Goal: Task Accomplishment & Management: Complete application form

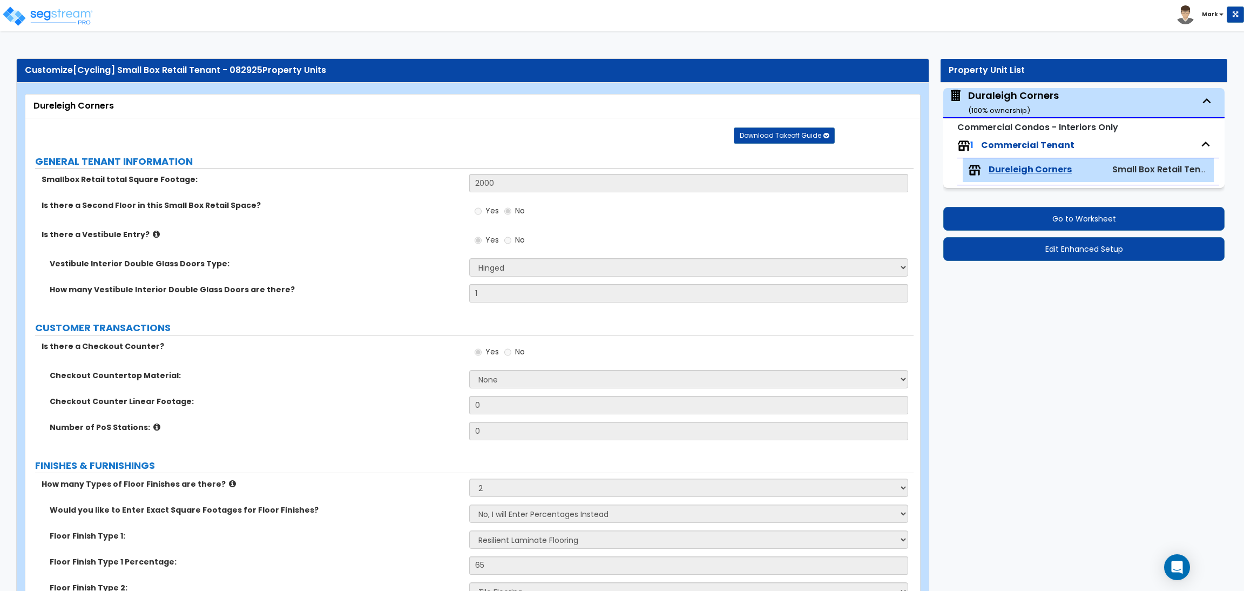
select select "1"
select select "2"
select select "3"
select select "1"
select select "2"
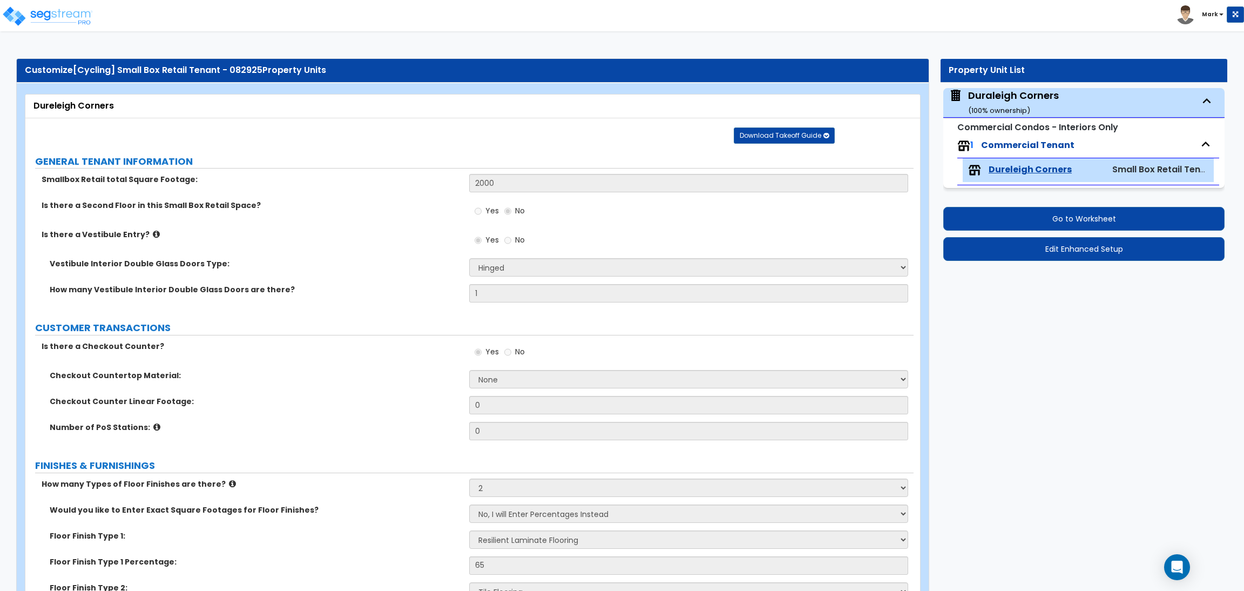
select select "1"
select select "3"
select select "5"
select select "2"
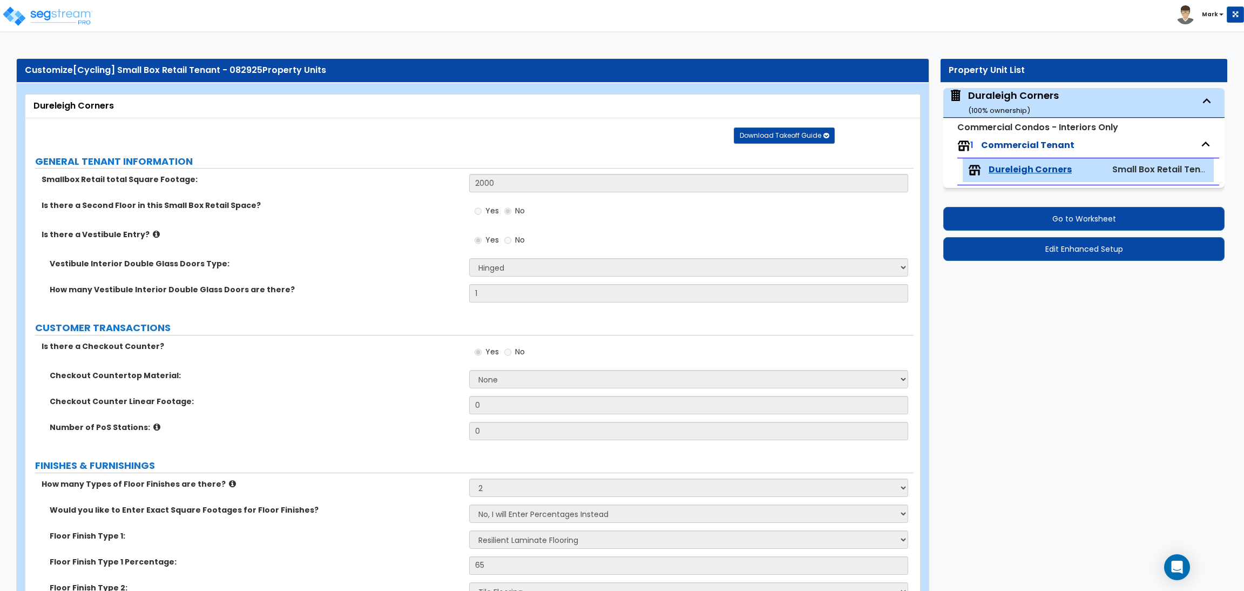
select select "1"
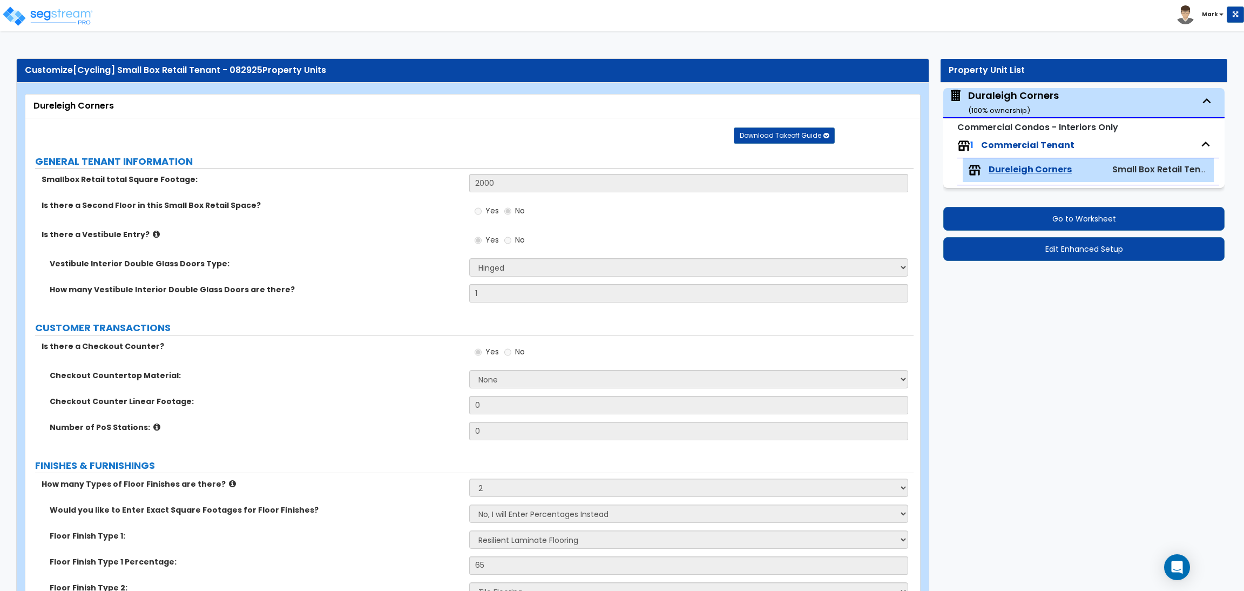
select select "2"
select select "1"
select select "2"
select select "1"
select select "3"
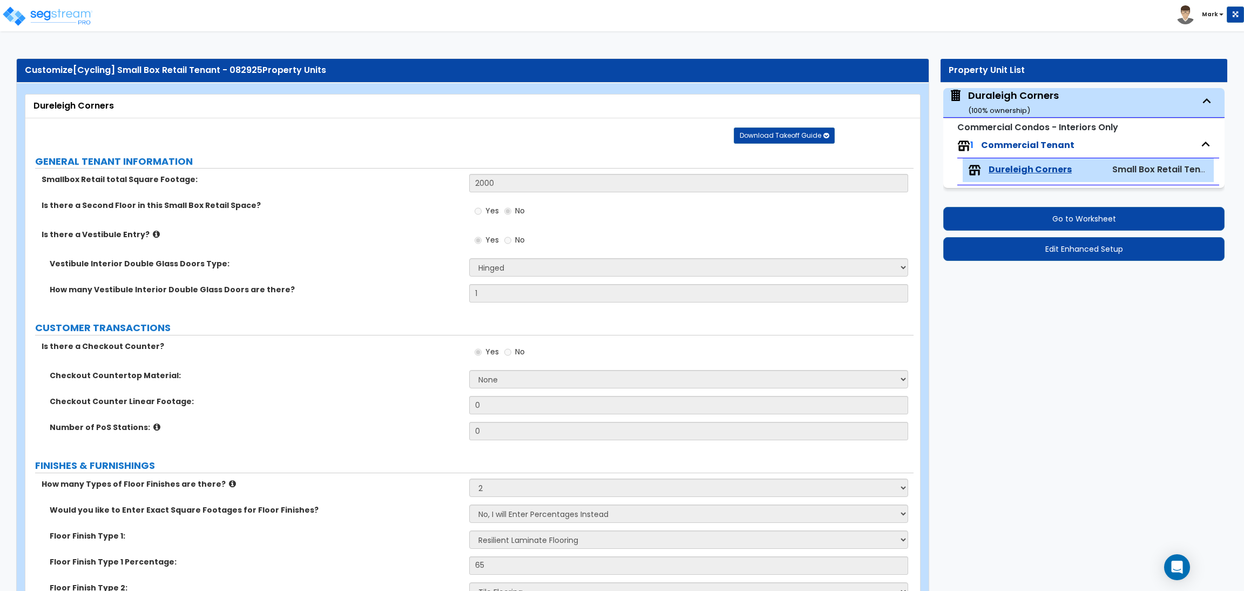
select select "1"
select select "2"
select select "3"
select select "1"
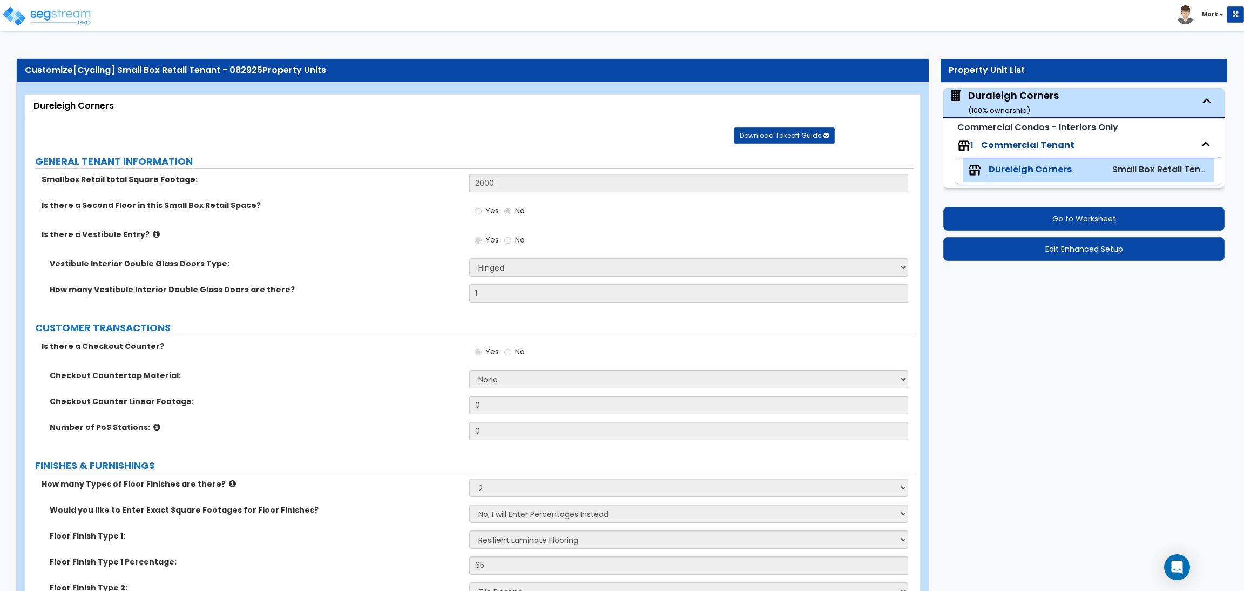
select select "1"
select select "2"
select select "1"
select select "3"
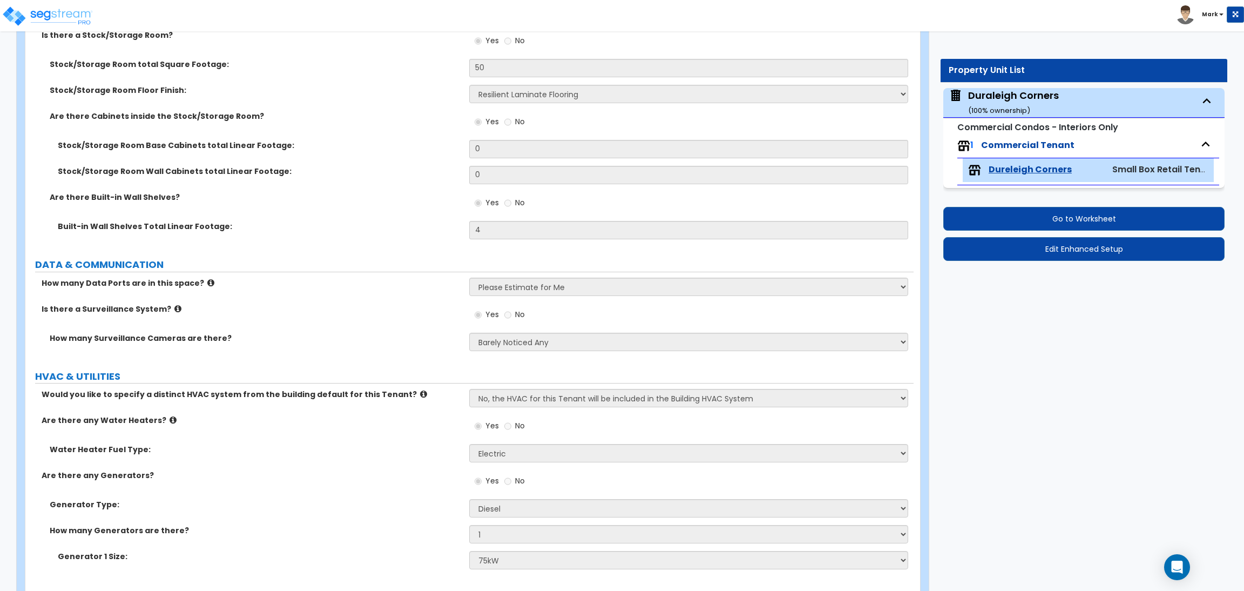
scroll to position [3520, 0]
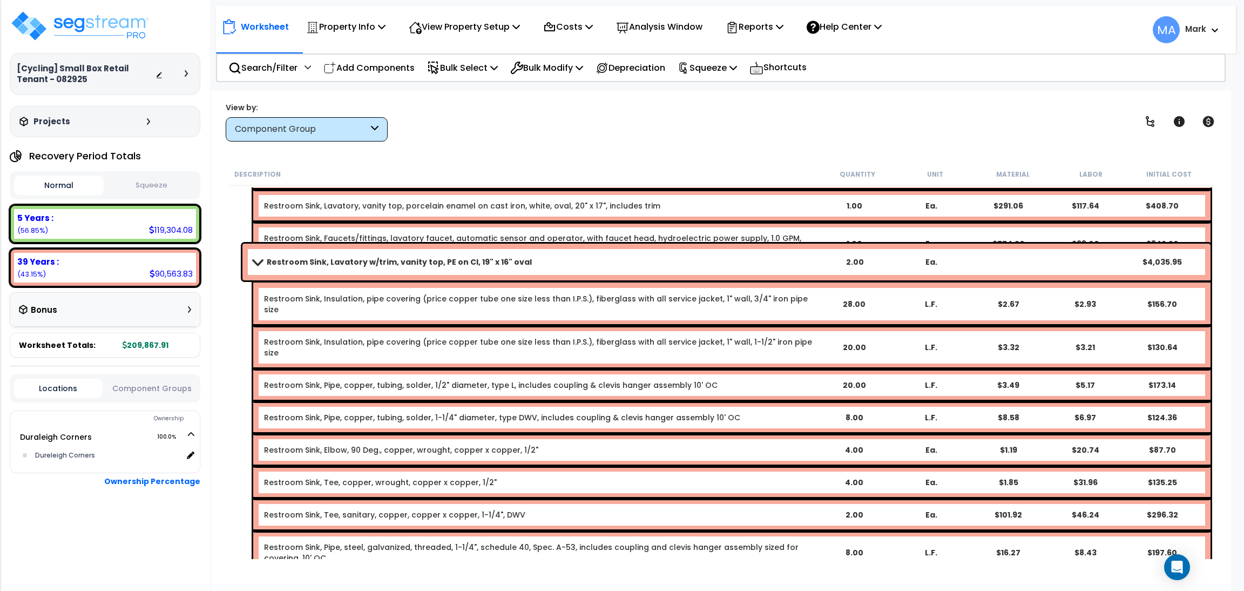
scroll to position [5414, 0]
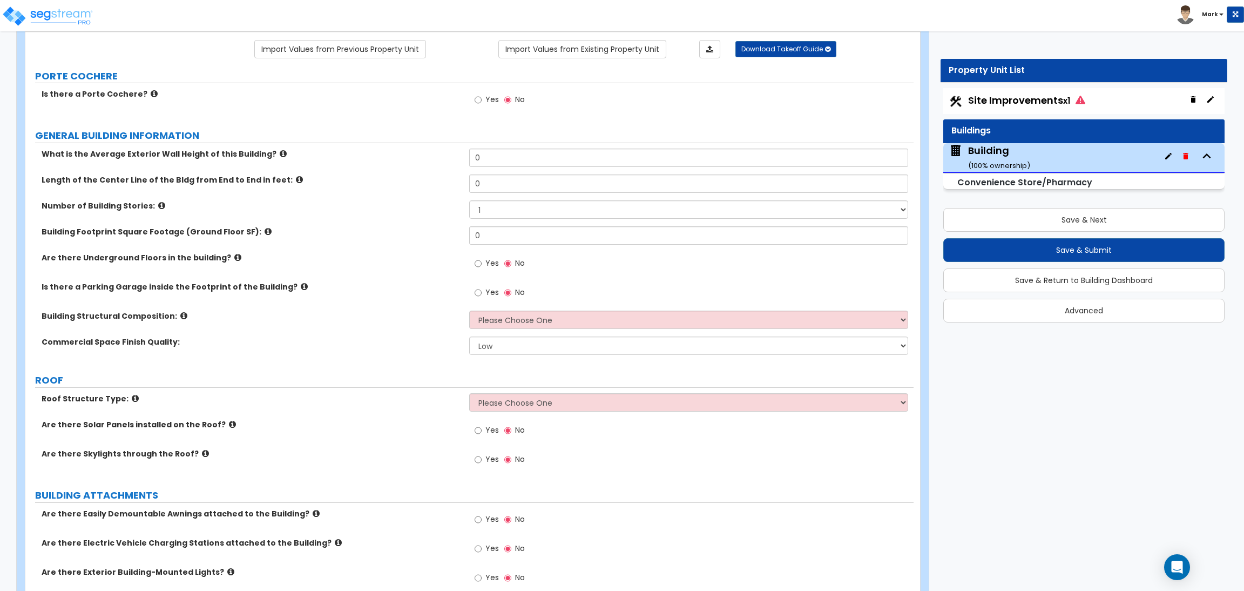
scroll to position [81, 0]
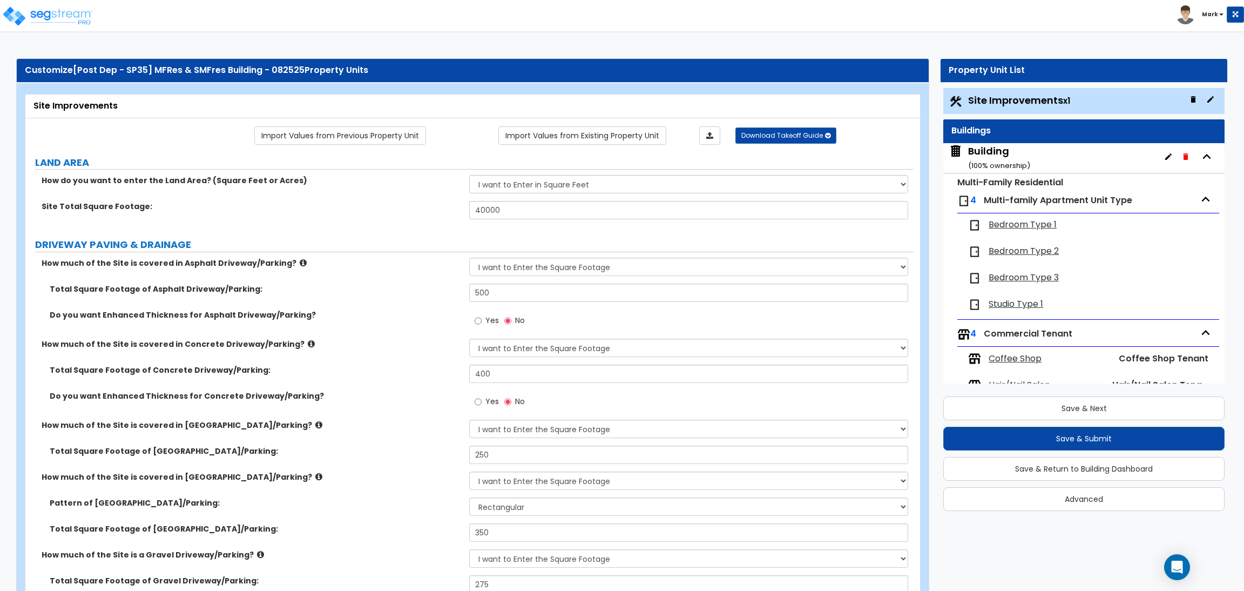
select select "2"
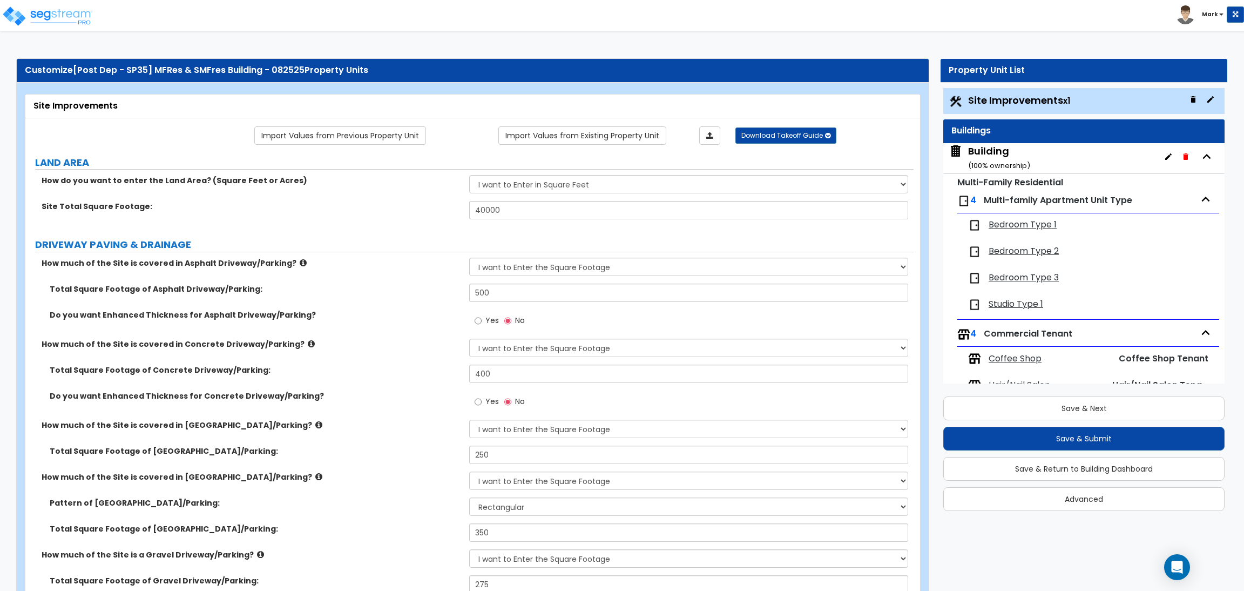
select select "2"
select select "1"
select select "2"
select select "1"
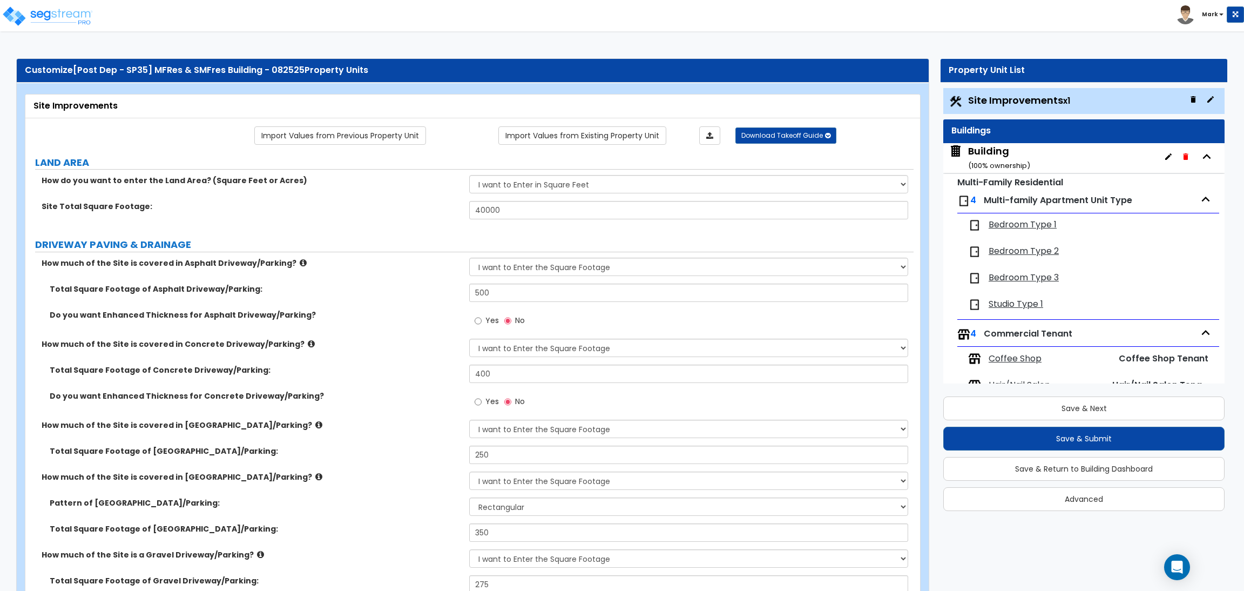
select select "1"
select select "2"
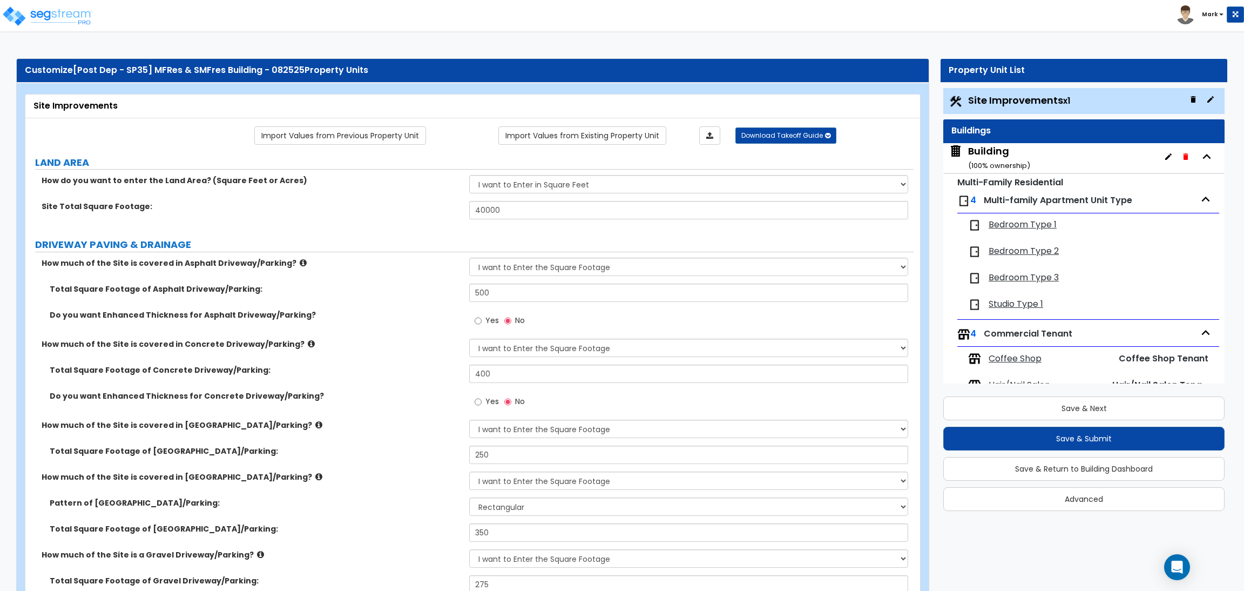
select select "2"
select select "1"
select select "10"
select select "1"
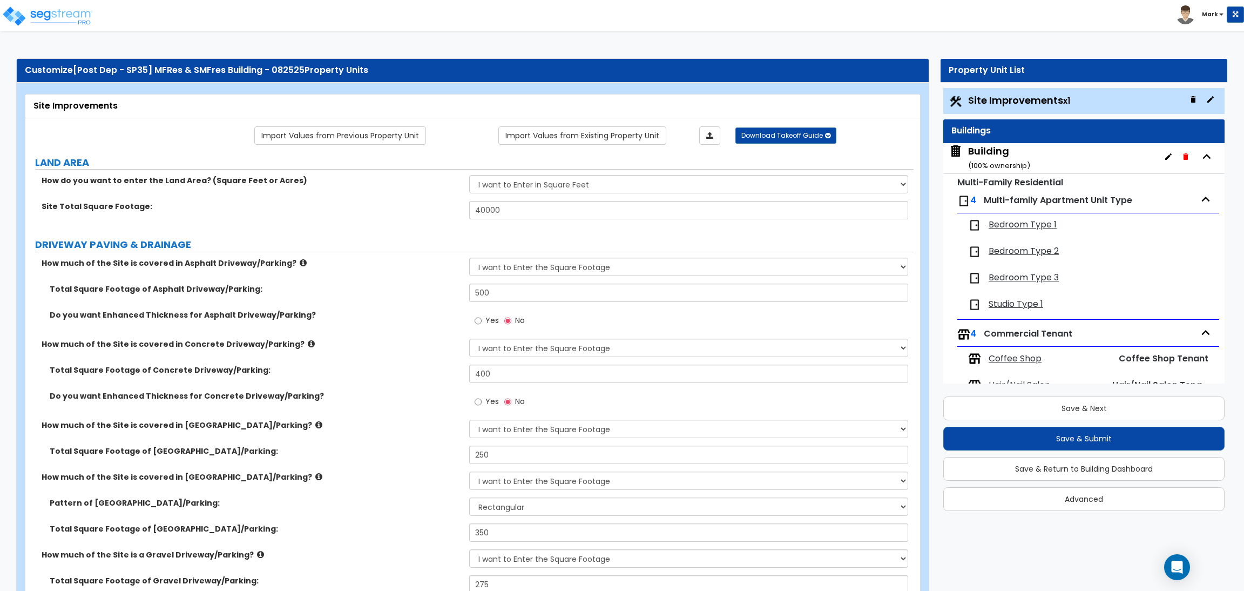
select select "3"
select select "2"
select select "4"
select select "1"
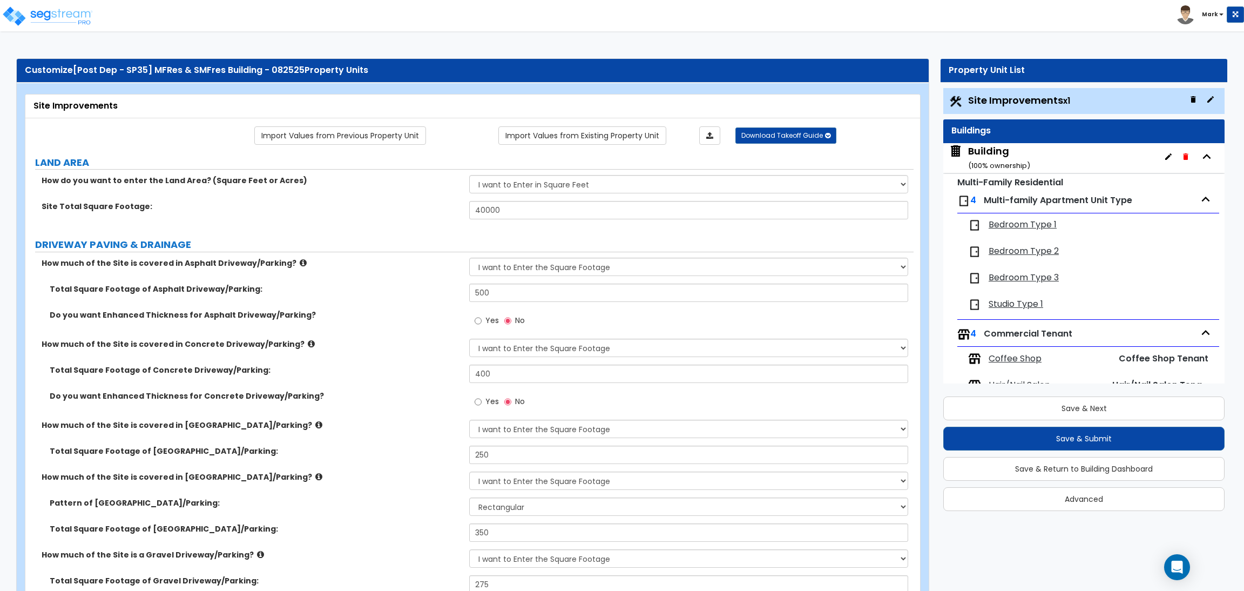
select select "1"
select select "6"
select select "2"
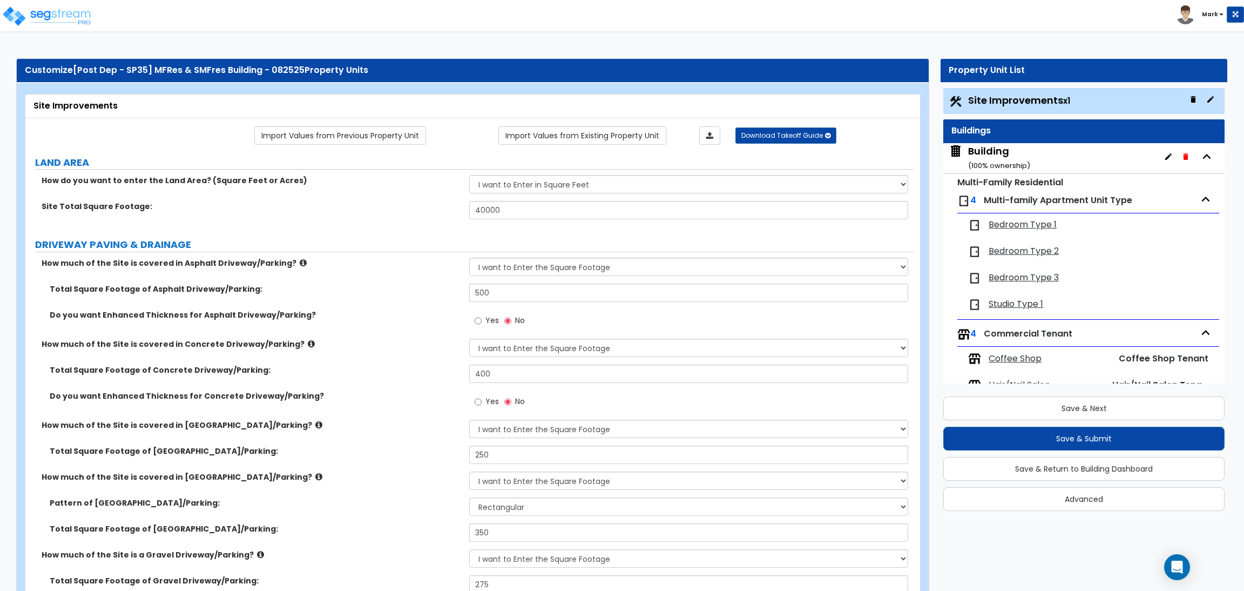
select select "2"
select select "1"
select select "2"
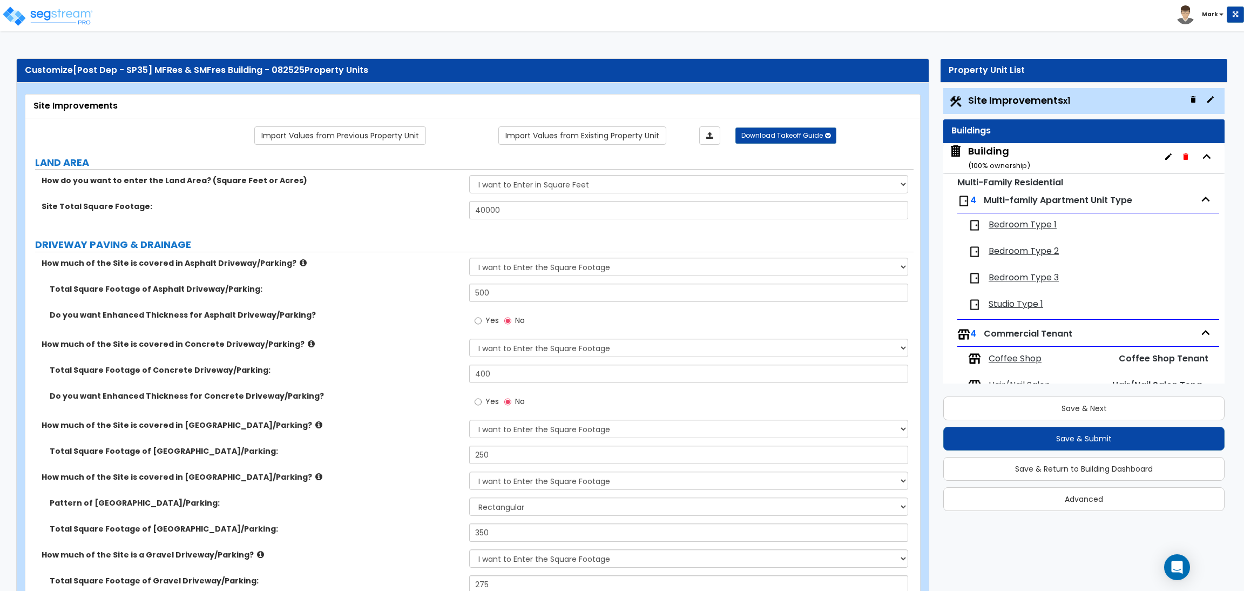
select select "2"
select select "1"
select select "8"
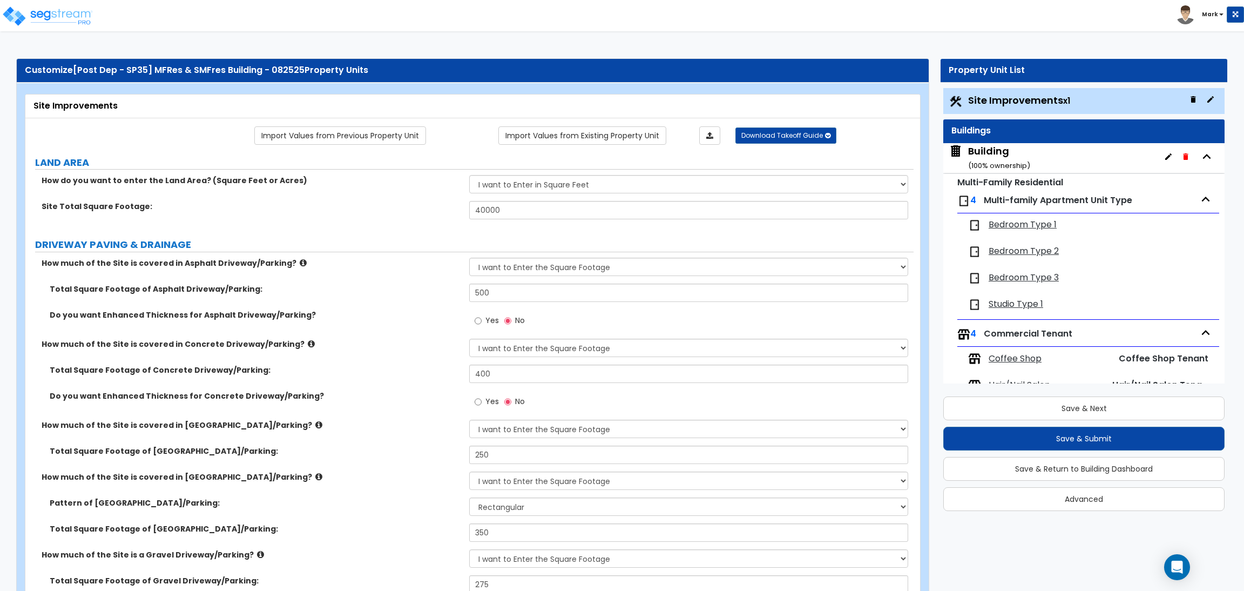
select select "2"
select select "1"
select select "20"
select select "2"
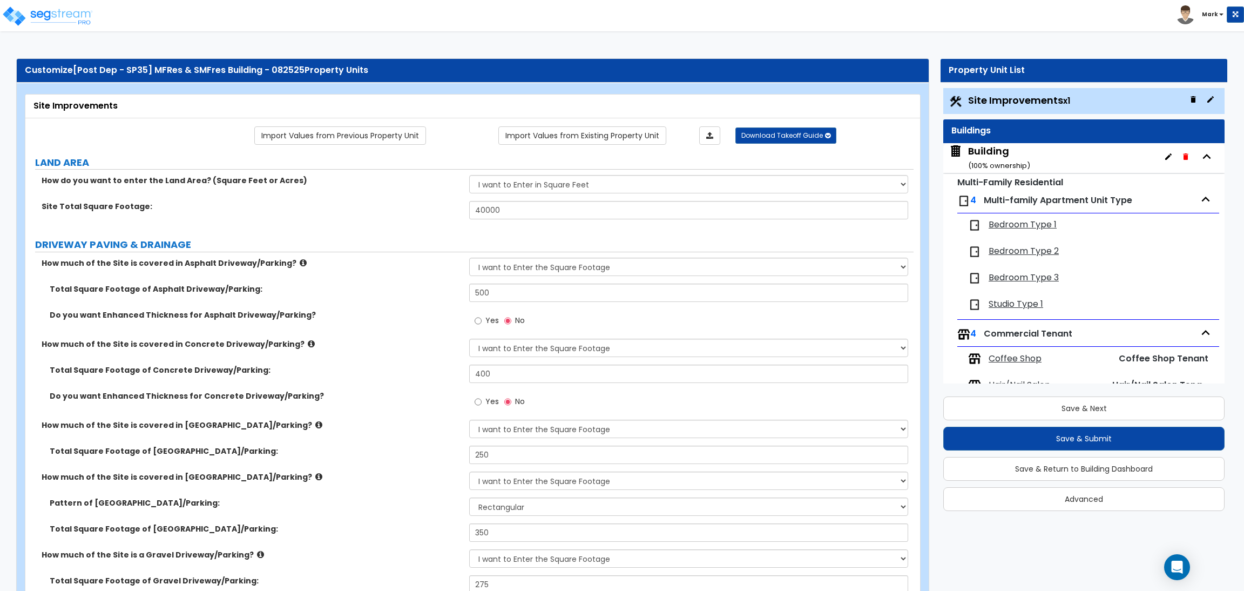
select select "5"
select select "3"
select select "1"
select select "2"
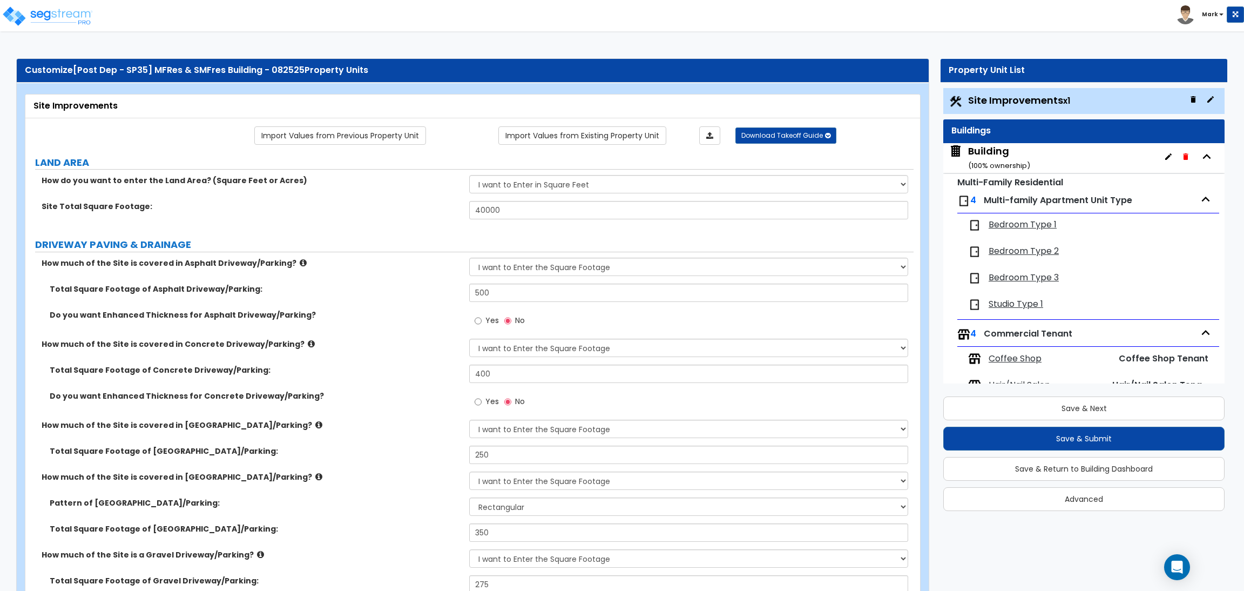
select select "1"
select select "2"
select select "3"
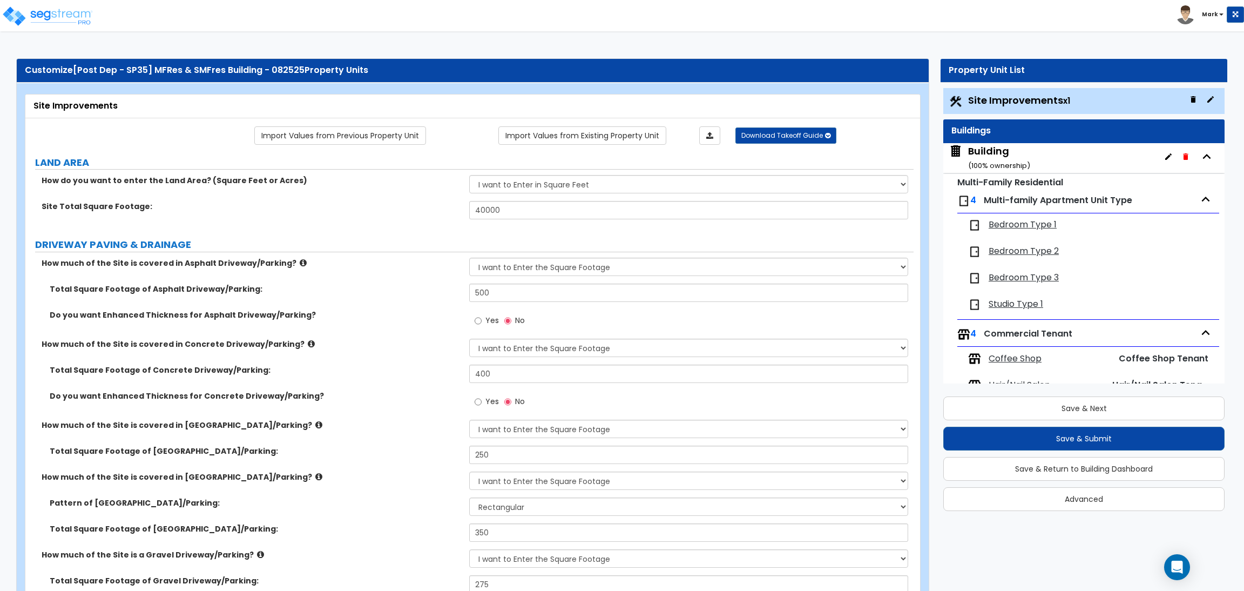
select select "1"
select select "2"
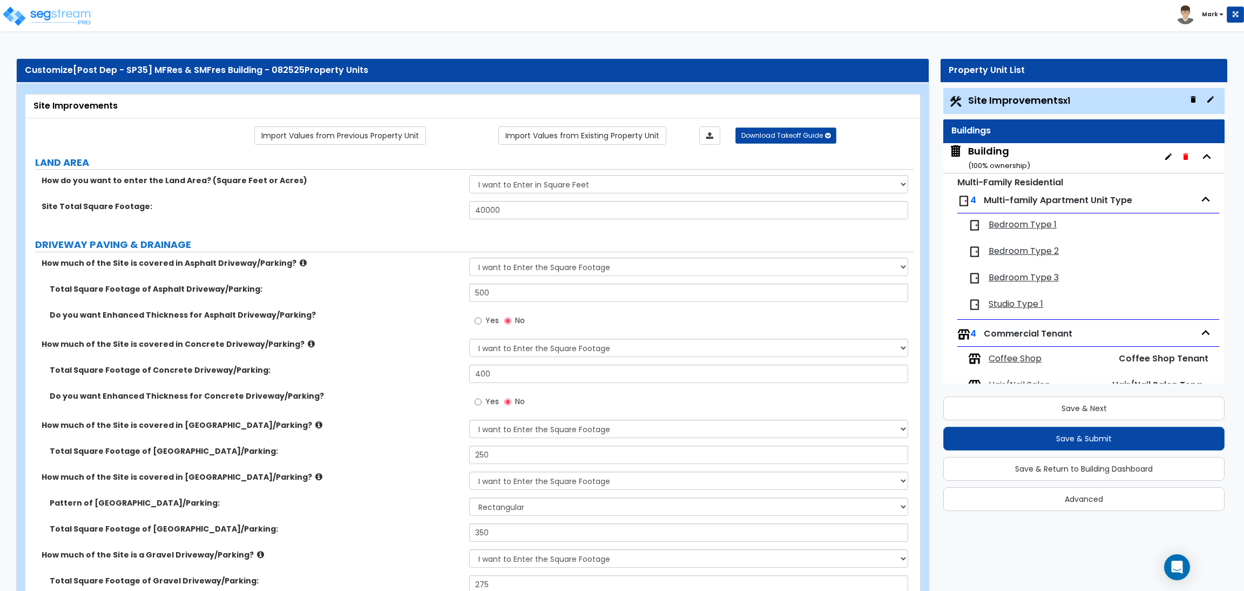
select select "2"
select select "1"
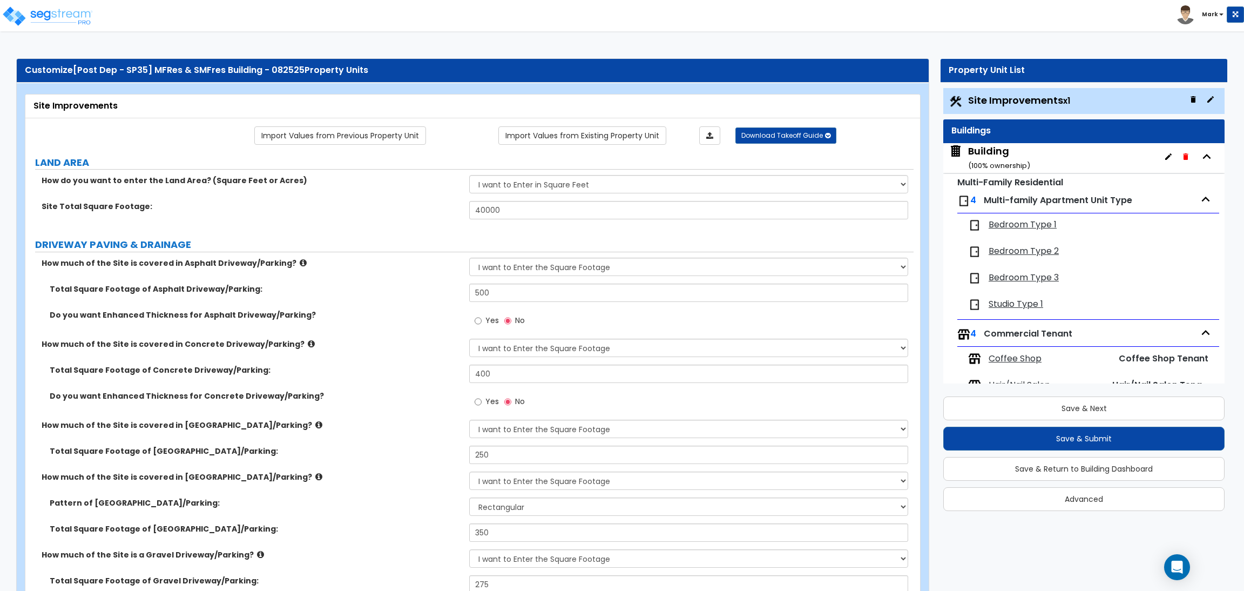
select select "4"
select select "2"
select select "1"
select select "2"
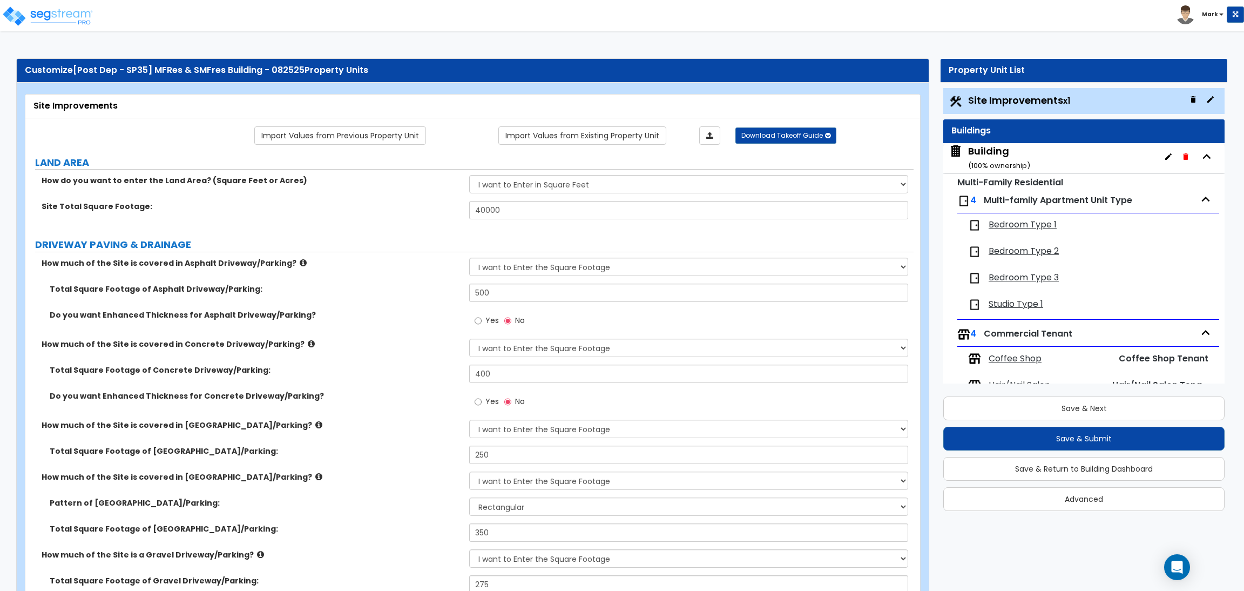
select select "1"
select select "2"
select select "6"
select select "2"
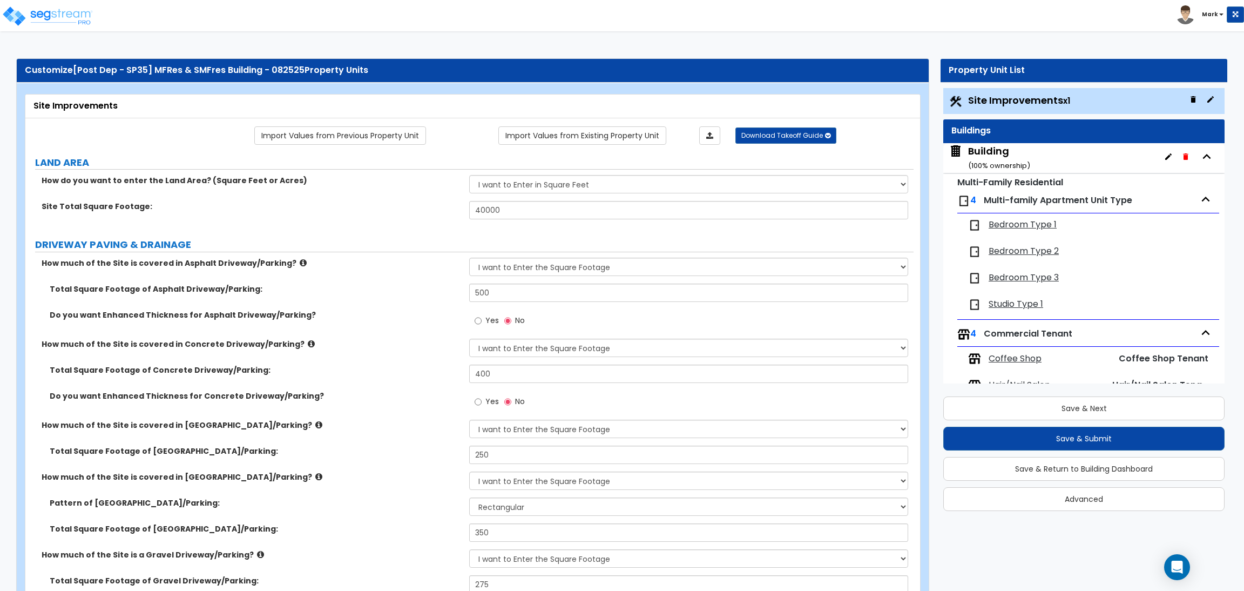
select select "3"
select select "2"
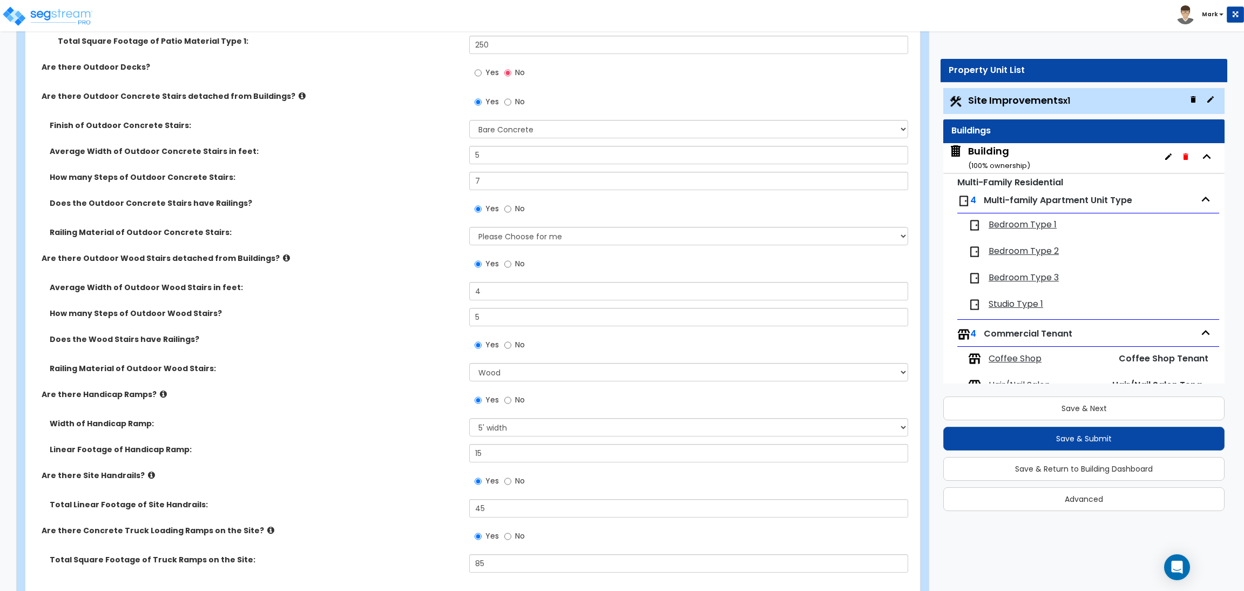
scroll to position [2025, 0]
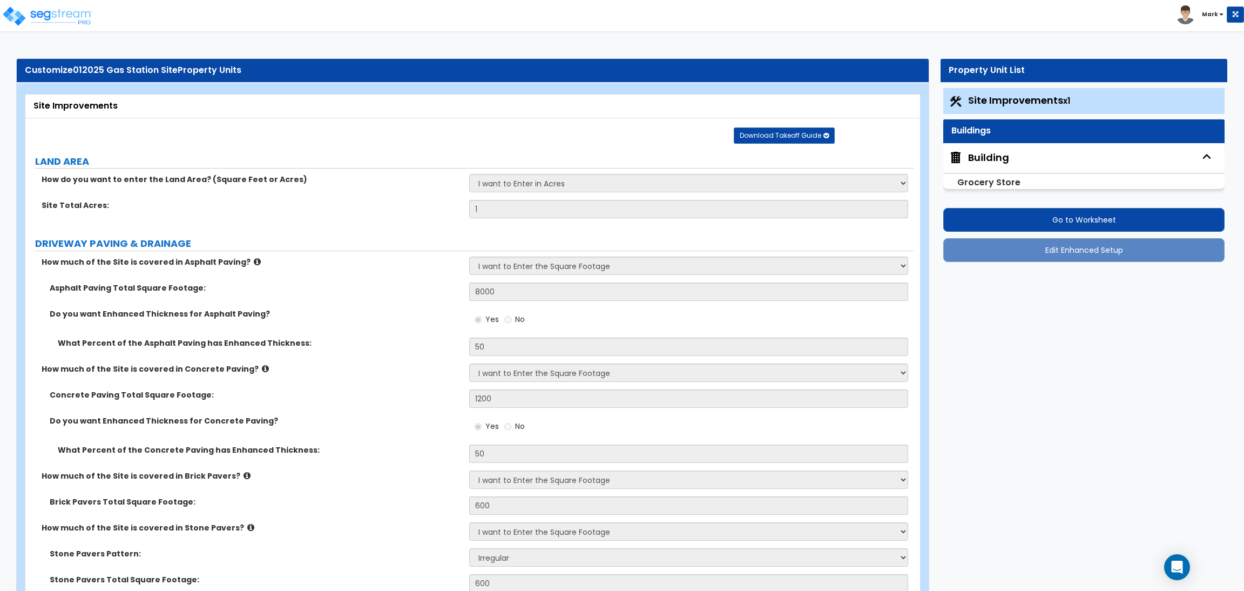
select select "2"
select select "1"
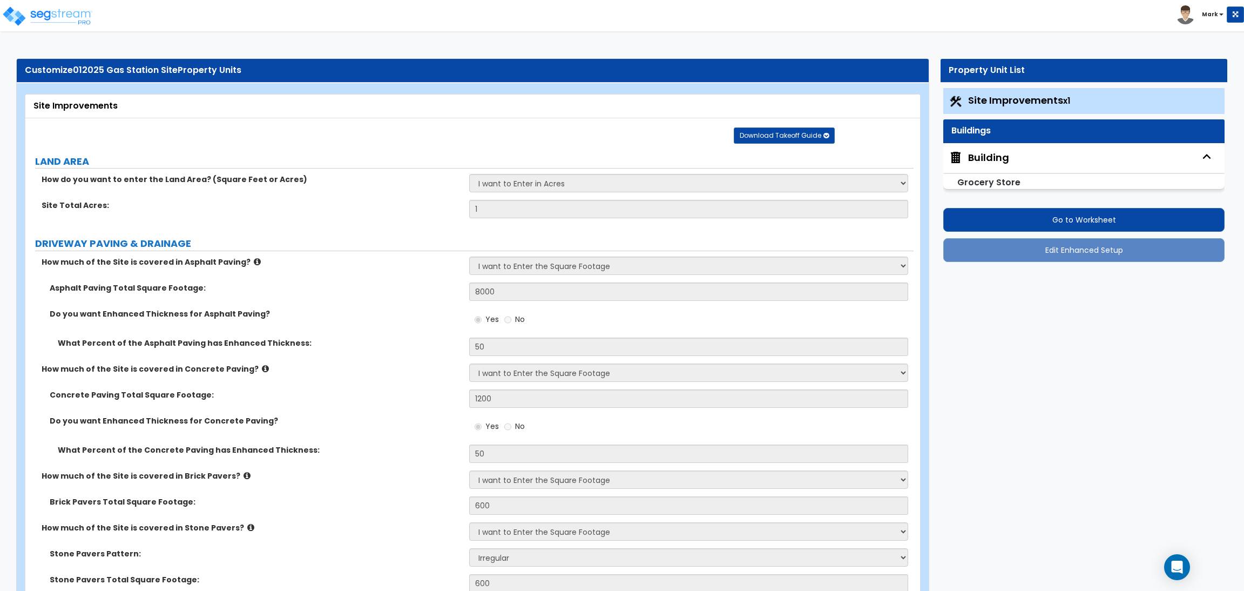
select select "2"
select select "1"
select select "2"
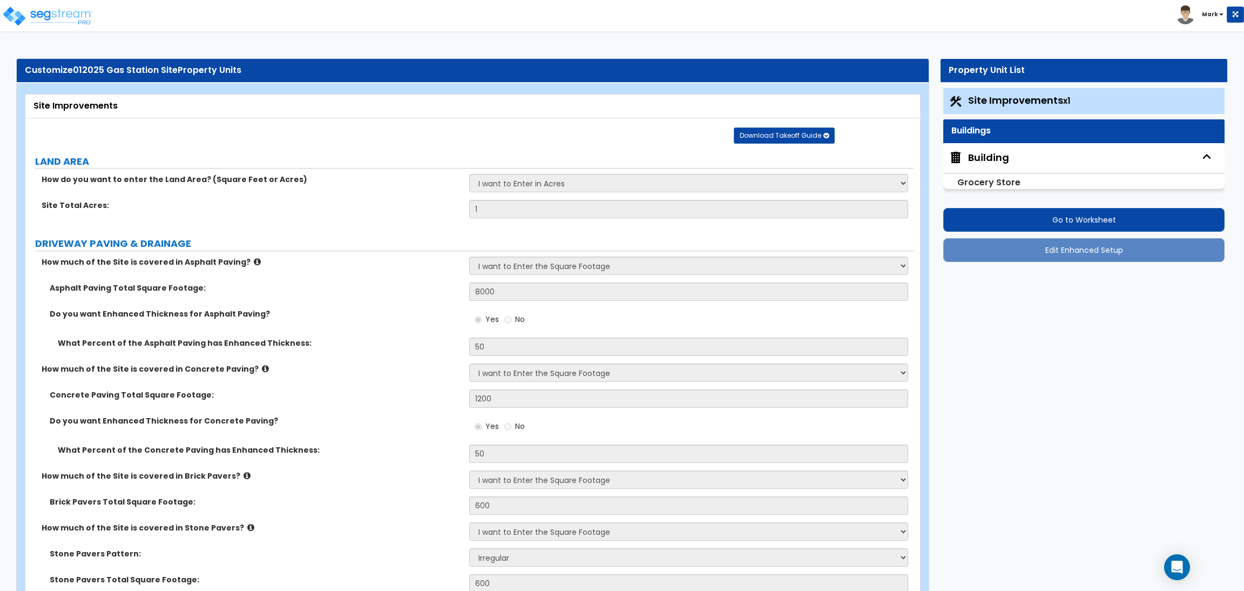
select select "1"
select select "2"
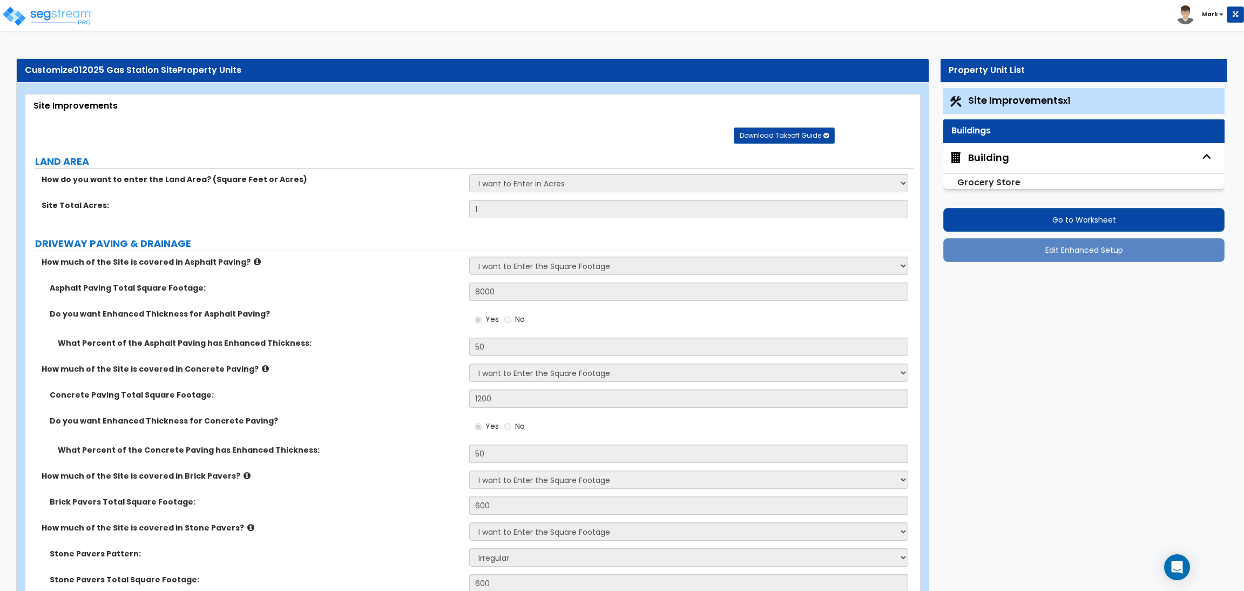
select select "2"
select select "3"
select select "1"
select select "3"
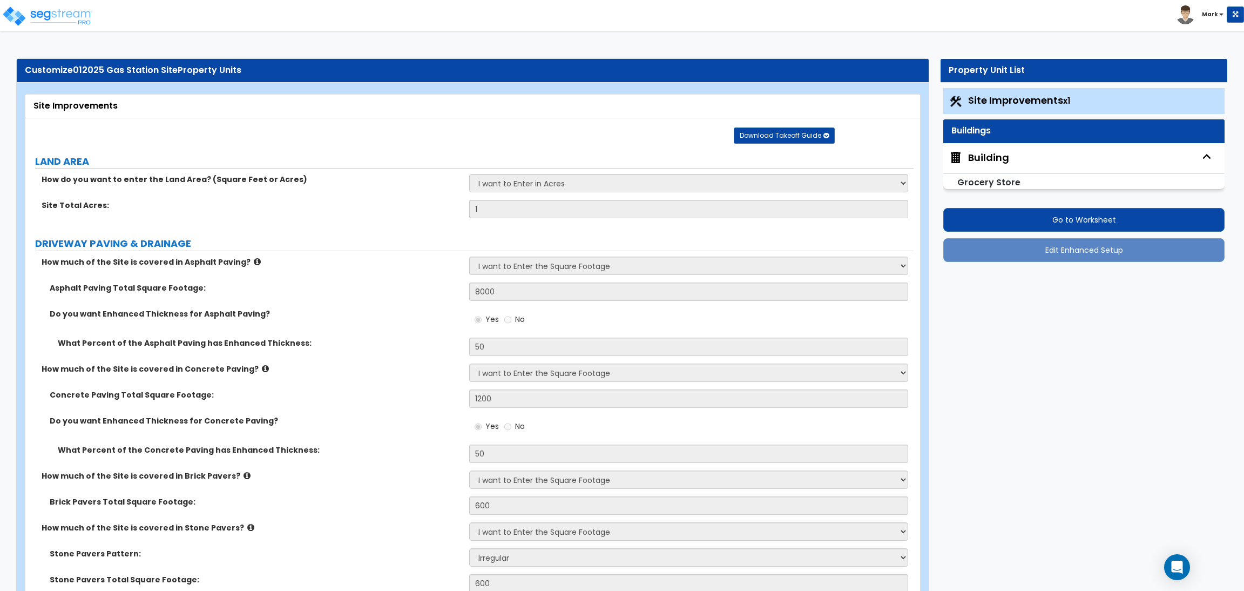
select select "2"
select select "3"
select select "2"
select select "3"
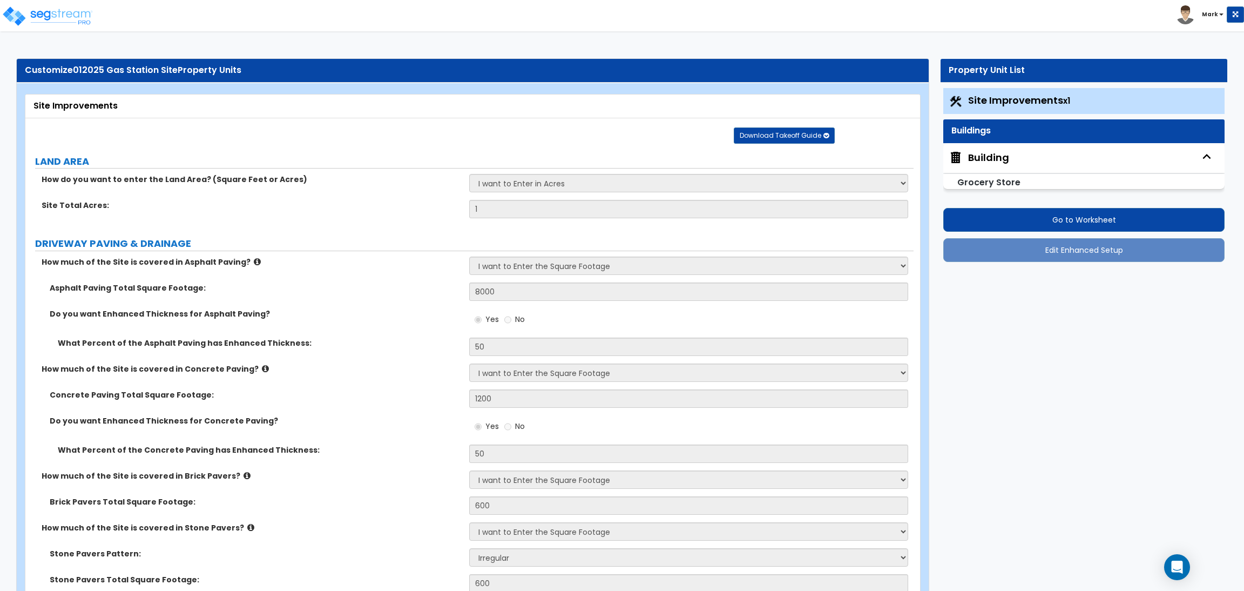
select select "1"
select select "2"
select select "3"
select select "2"
select select "1"
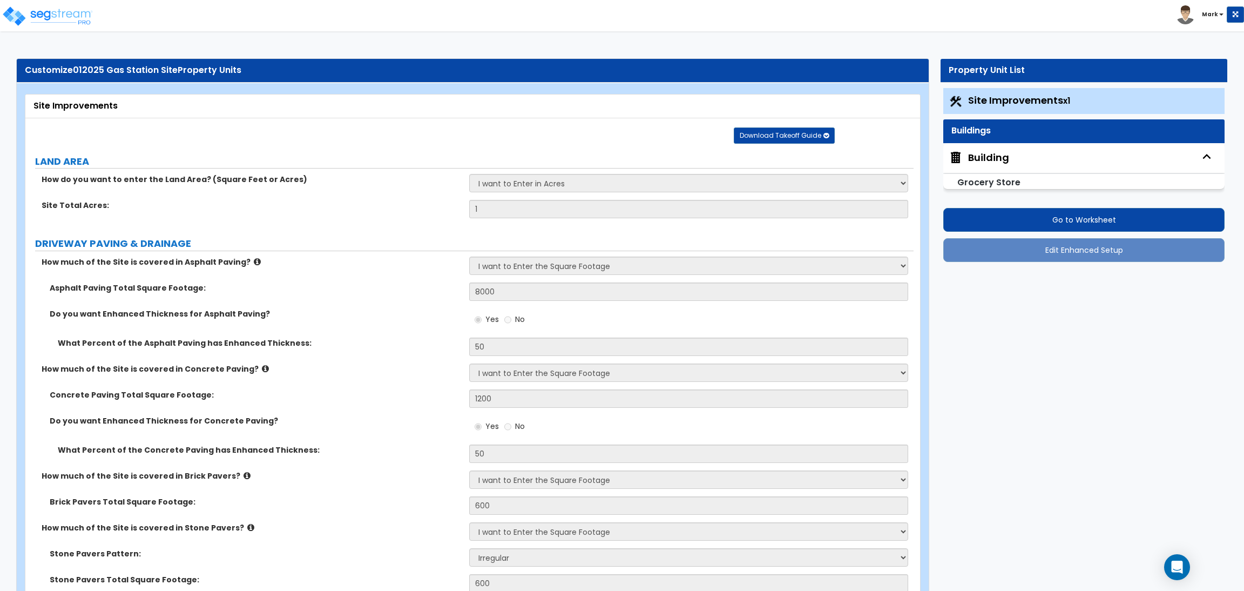
select select "1"
select select "5"
select select "2"
select select "1"
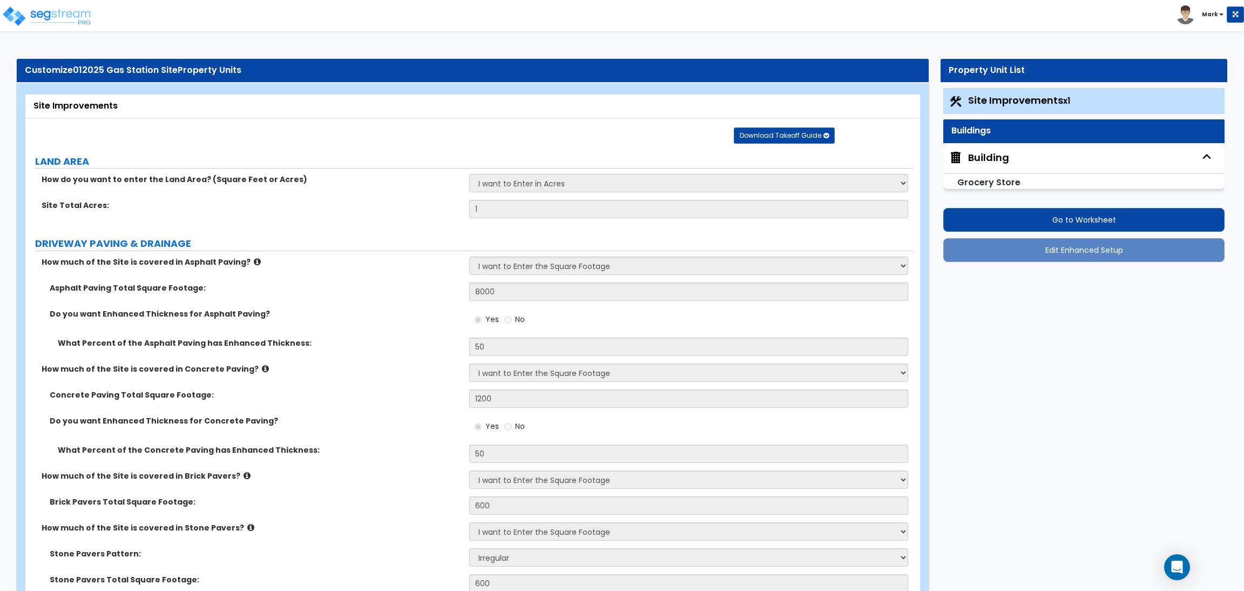
select select "1"
select select "7"
select select "3"
select select "1"
select select "2"
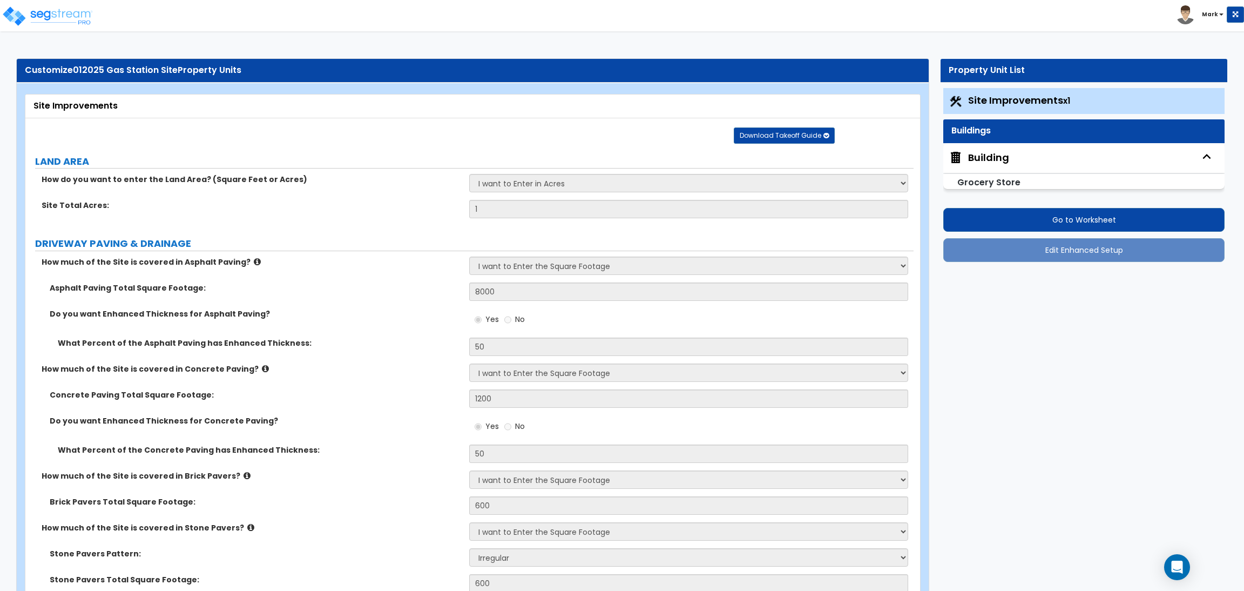
select select "4"
select select "3"
select select "11"
select select "20"
select select "22"
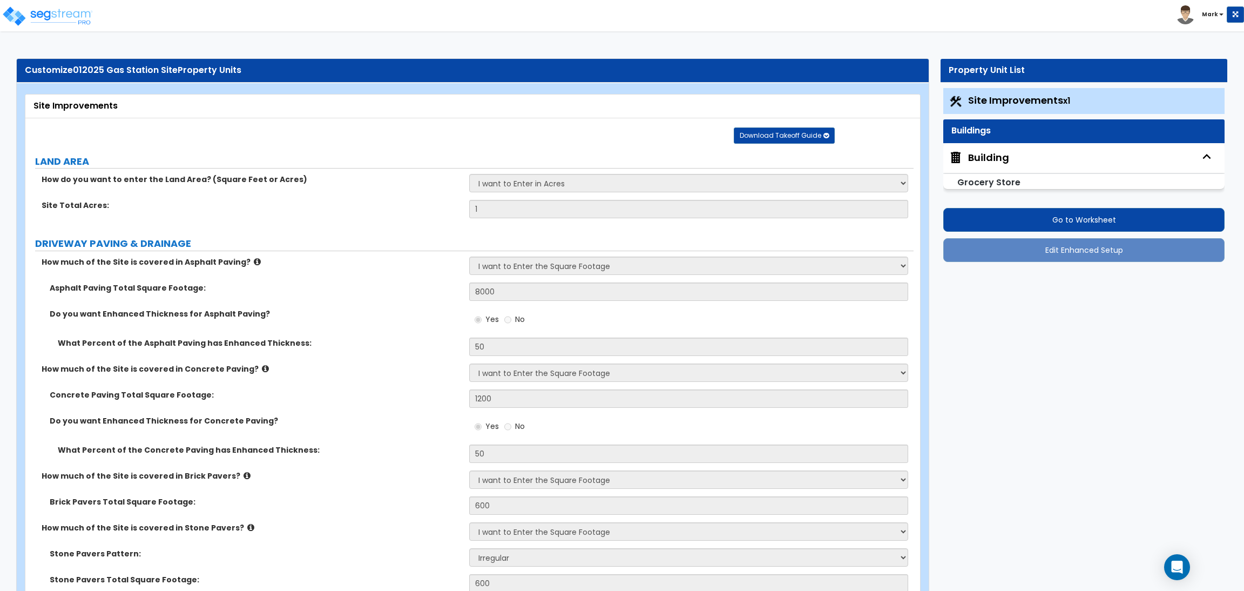
select select "4"
select select "1"
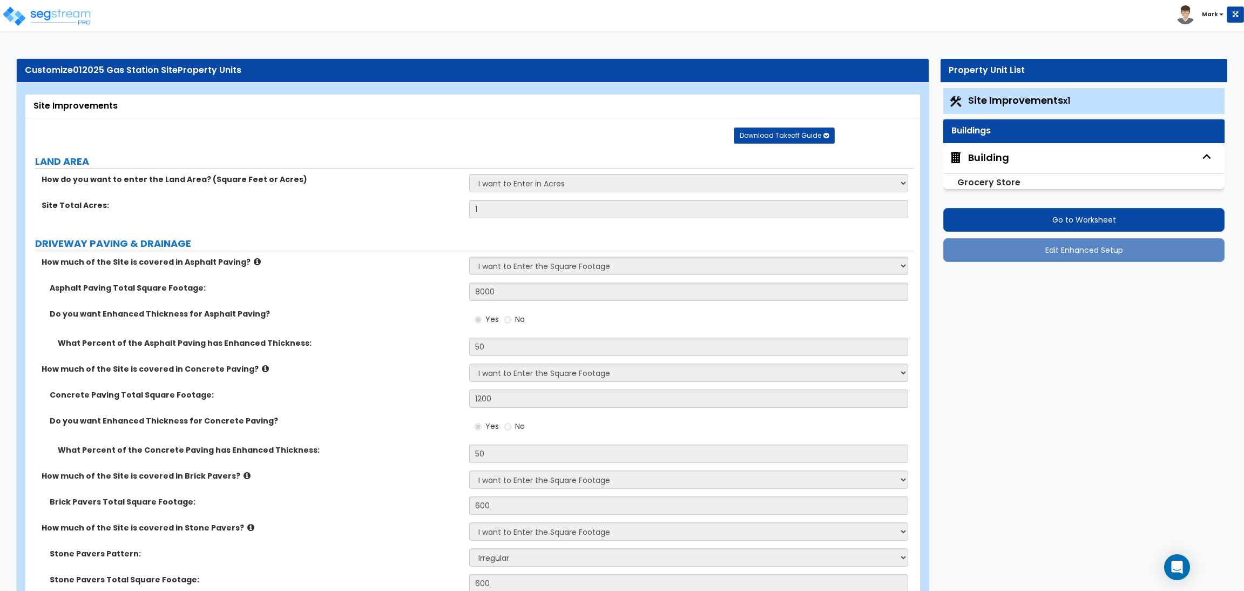
select select "1"
select select "3"
select select "1"
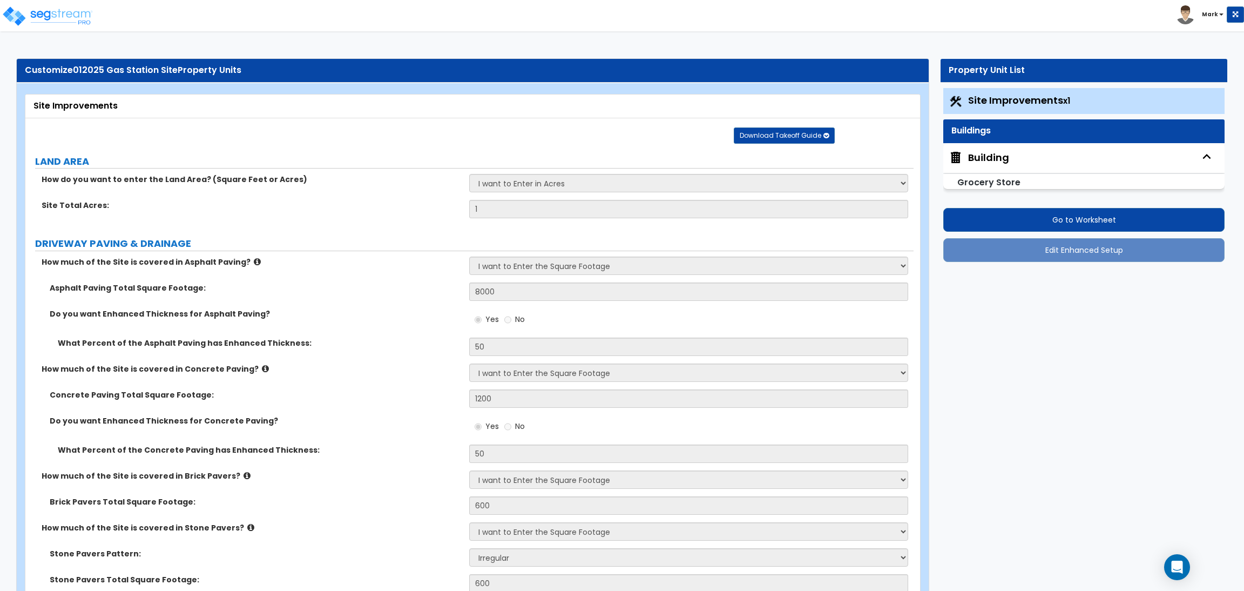
select select "2"
select select "1"
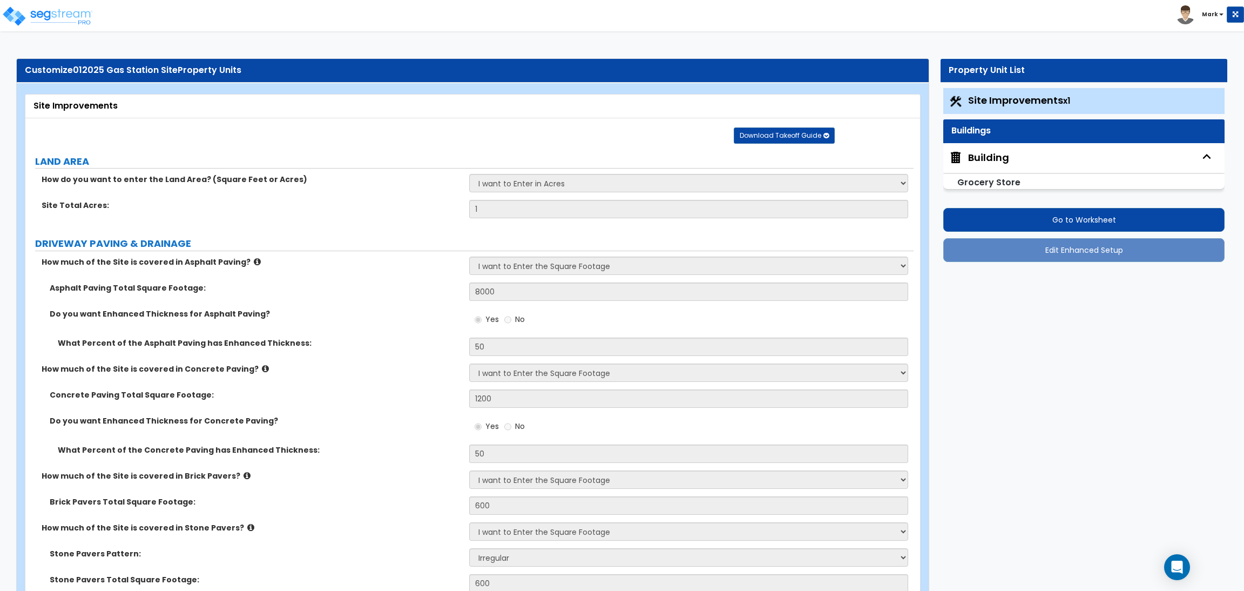
select select "1"
select select "3"
select select "2"
select select "3"
select select "6"
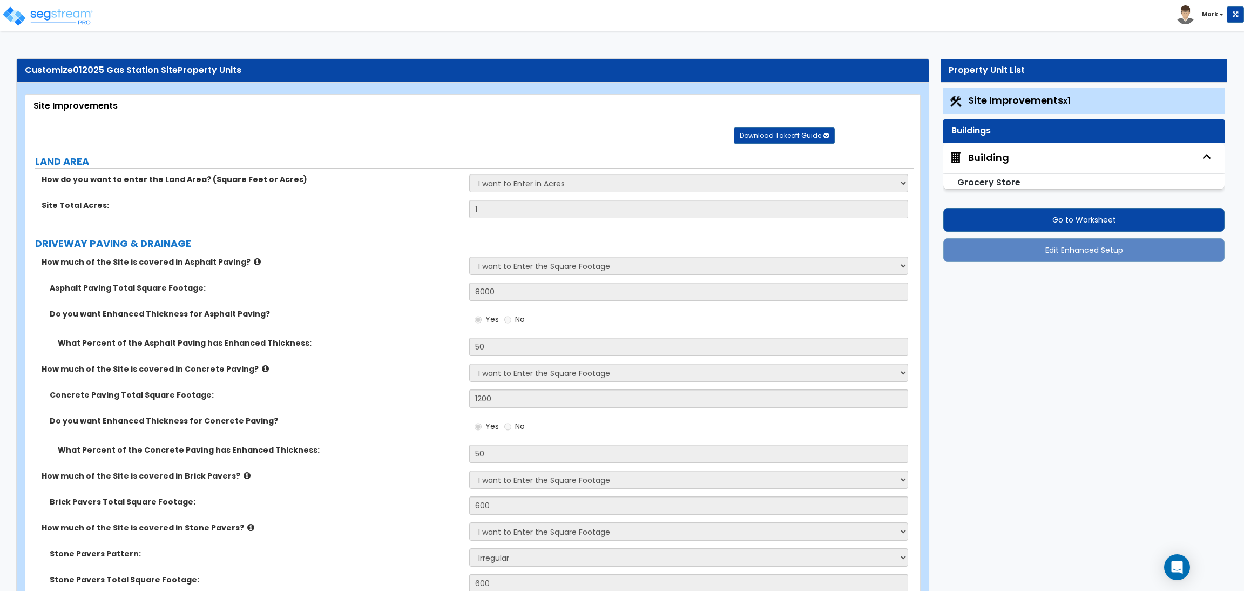
select select "1"
select select "5"
select select "4"
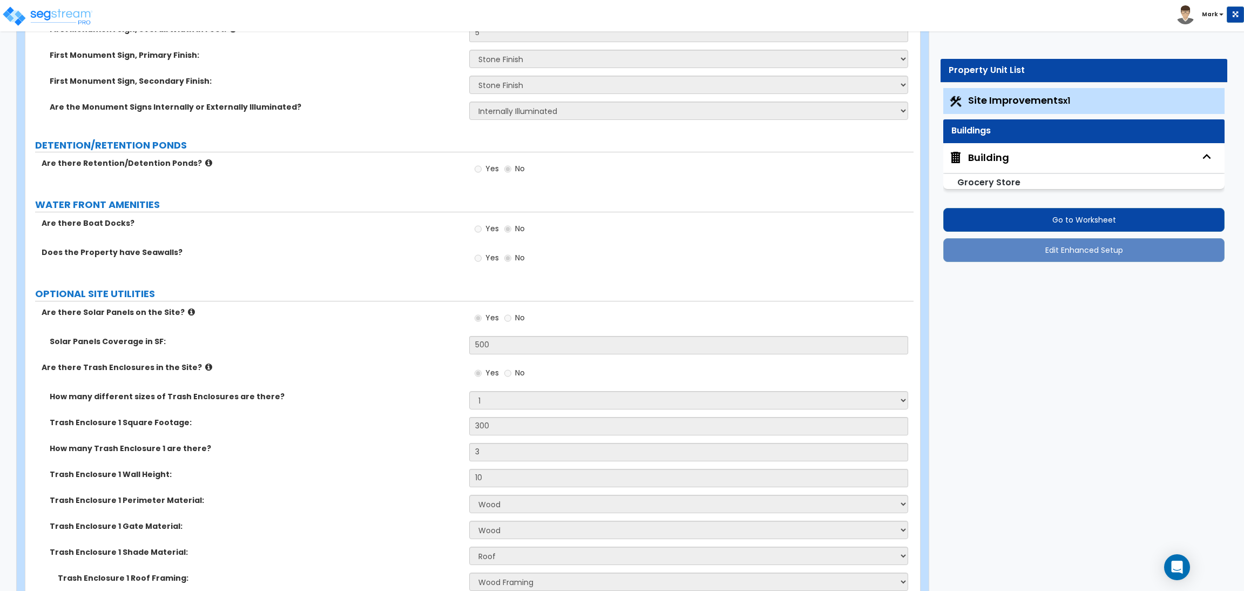
scroll to position [5434, 0]
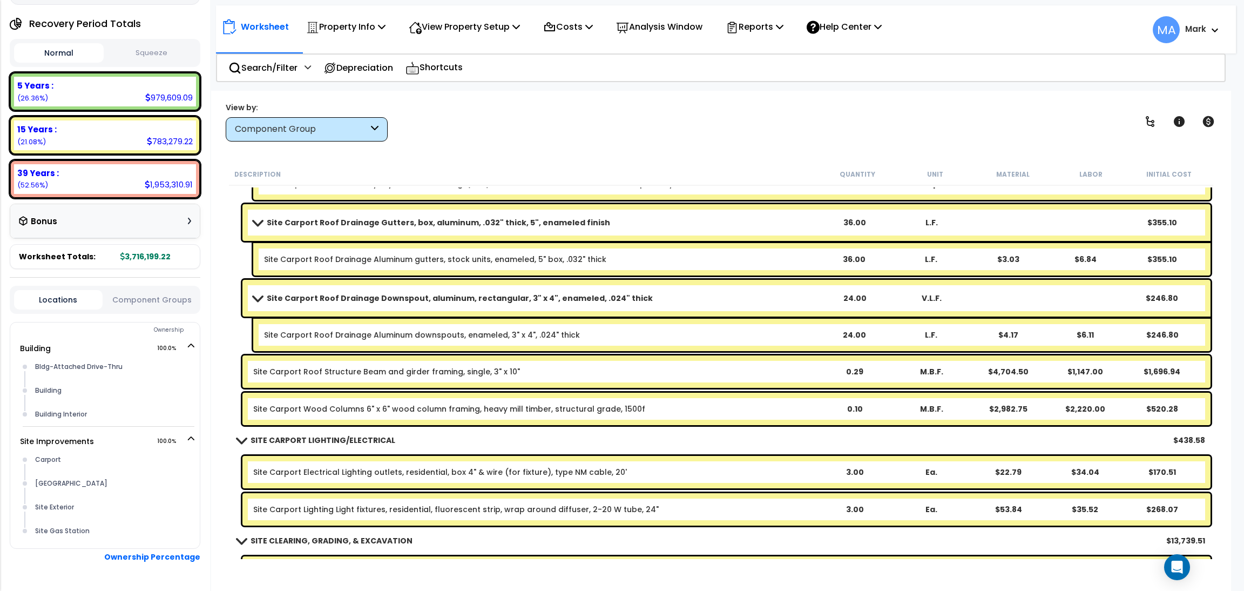
scroll to position [154, 0]
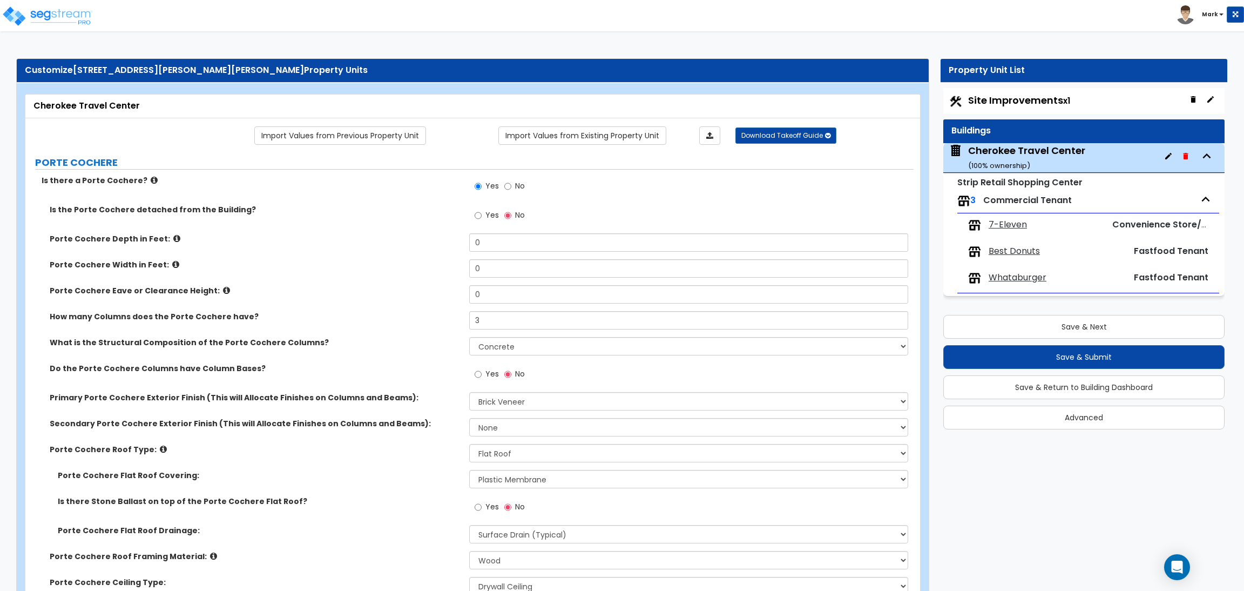
select select "3"
select select "4"
select select "2"
select select "1"
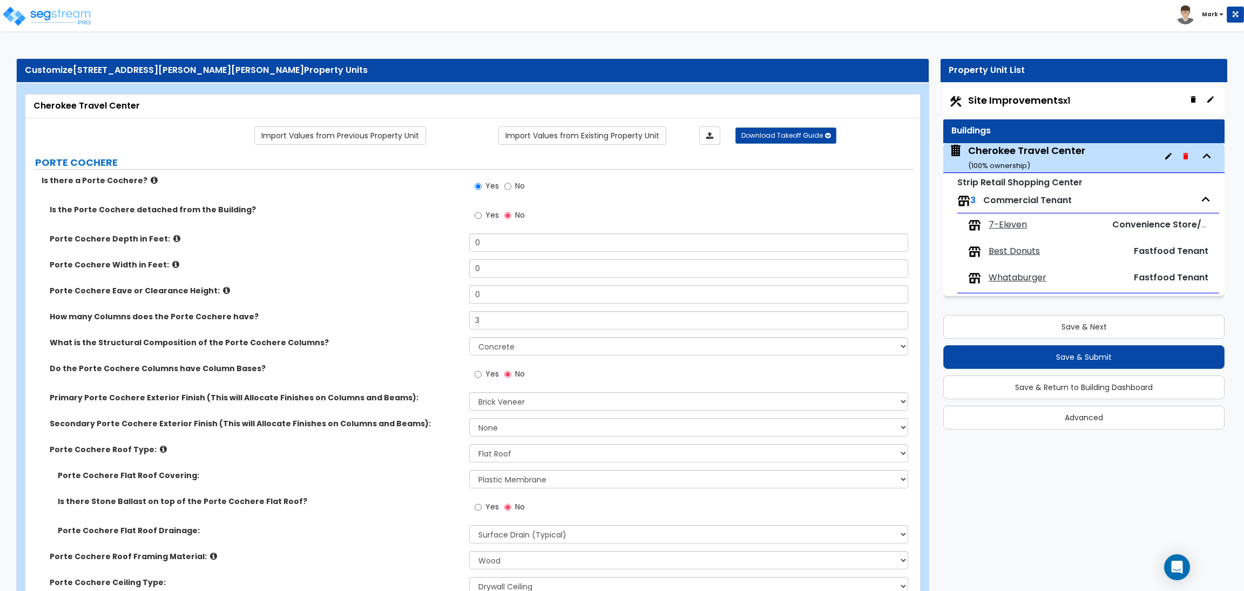
select select "1"
select select "6"
select select "1"
select select "2"
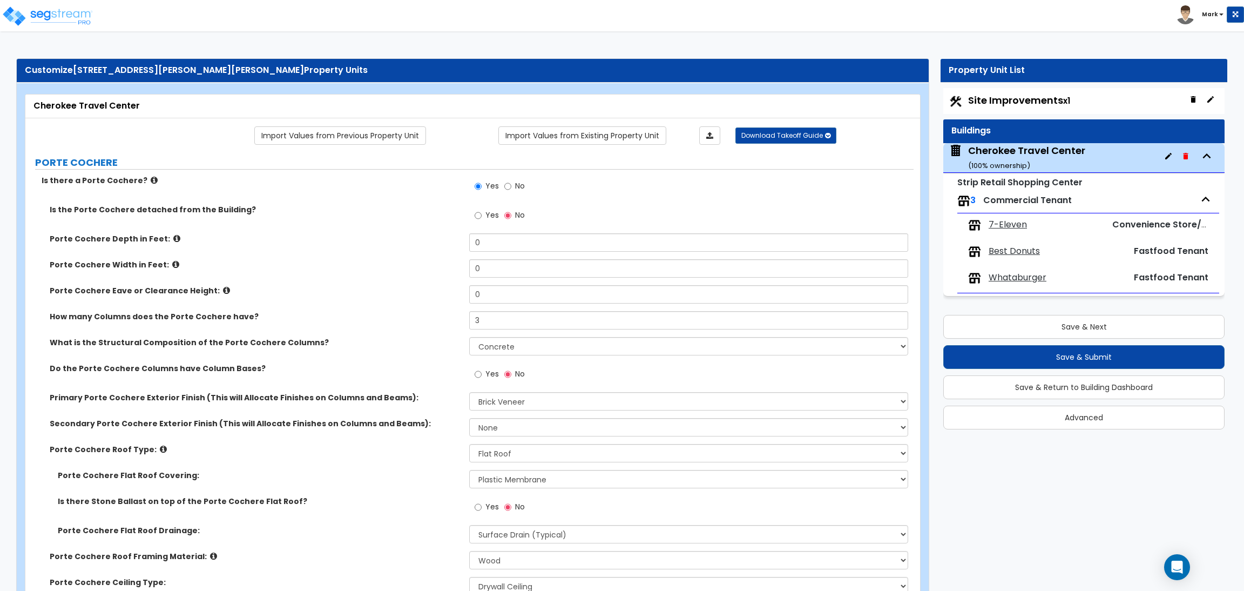
select select "2"
select select "4"
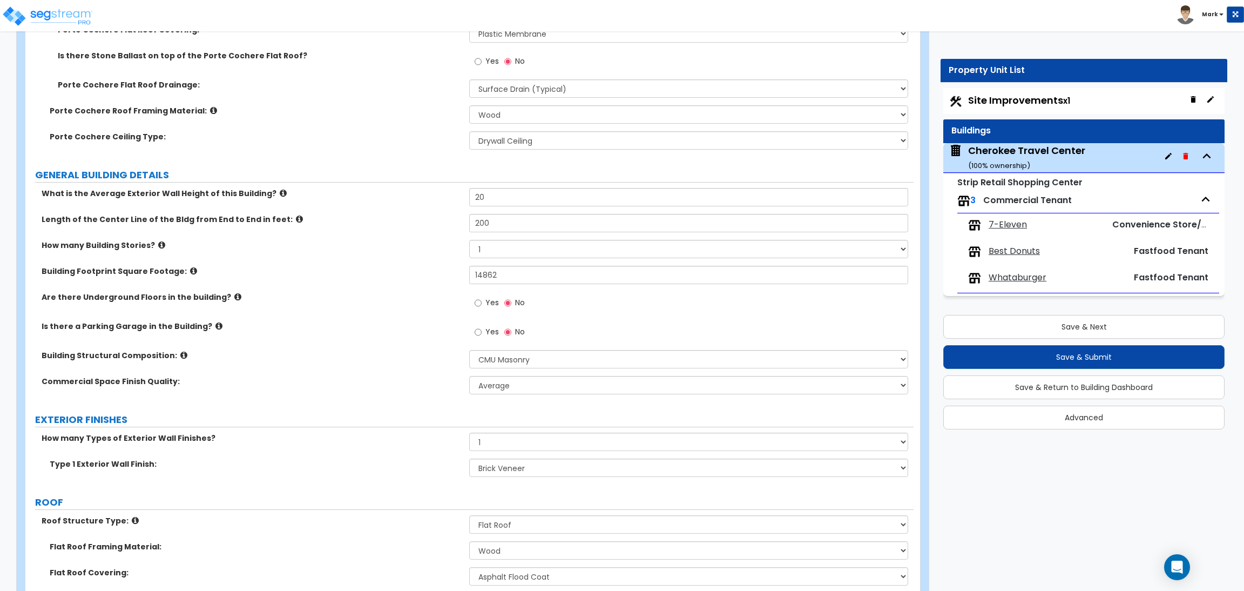
scroll to position [162, 0]
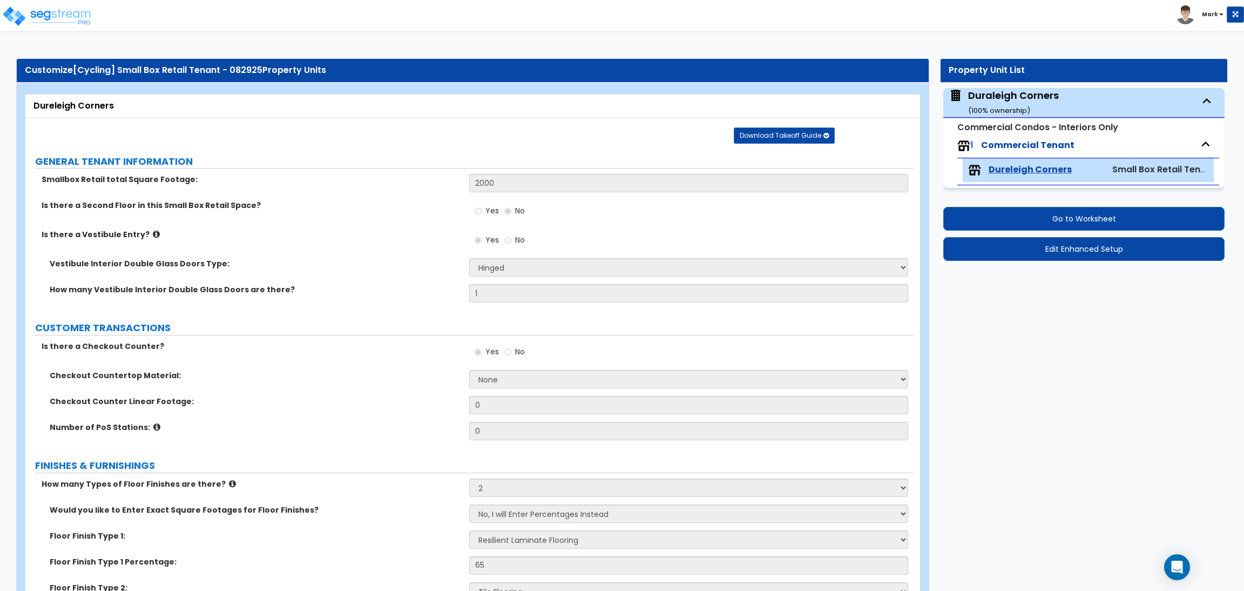
select select "1"
select select "2"
select select "3"
select select "1"
select select "2"
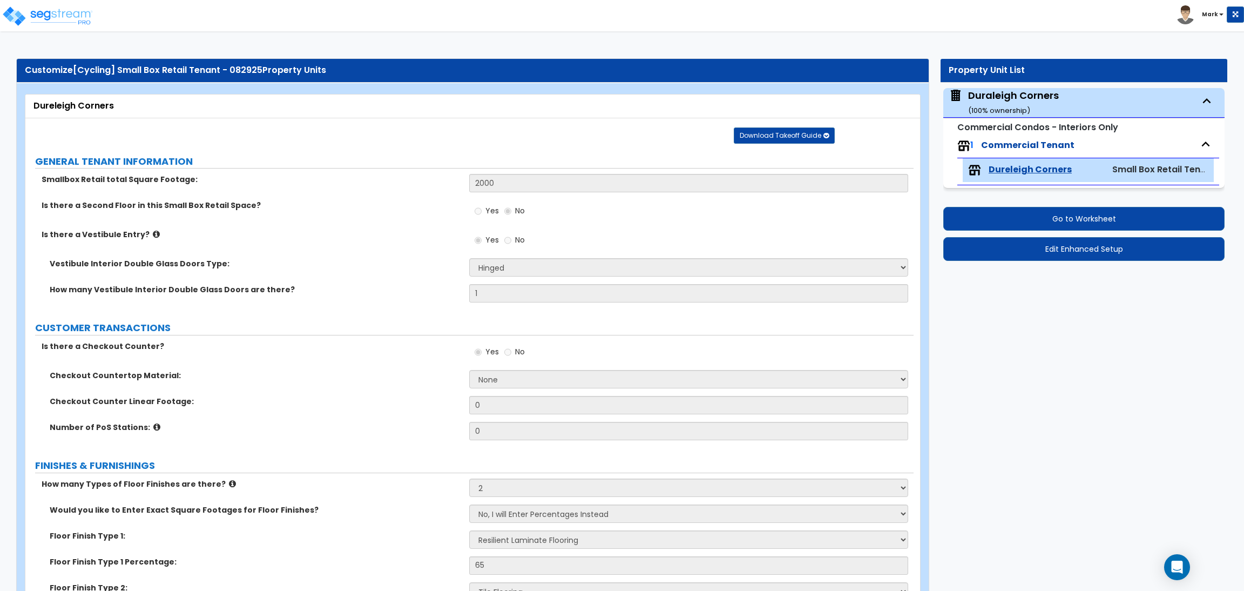
select select "1"
select select "3"
select select "5"
select select "2"
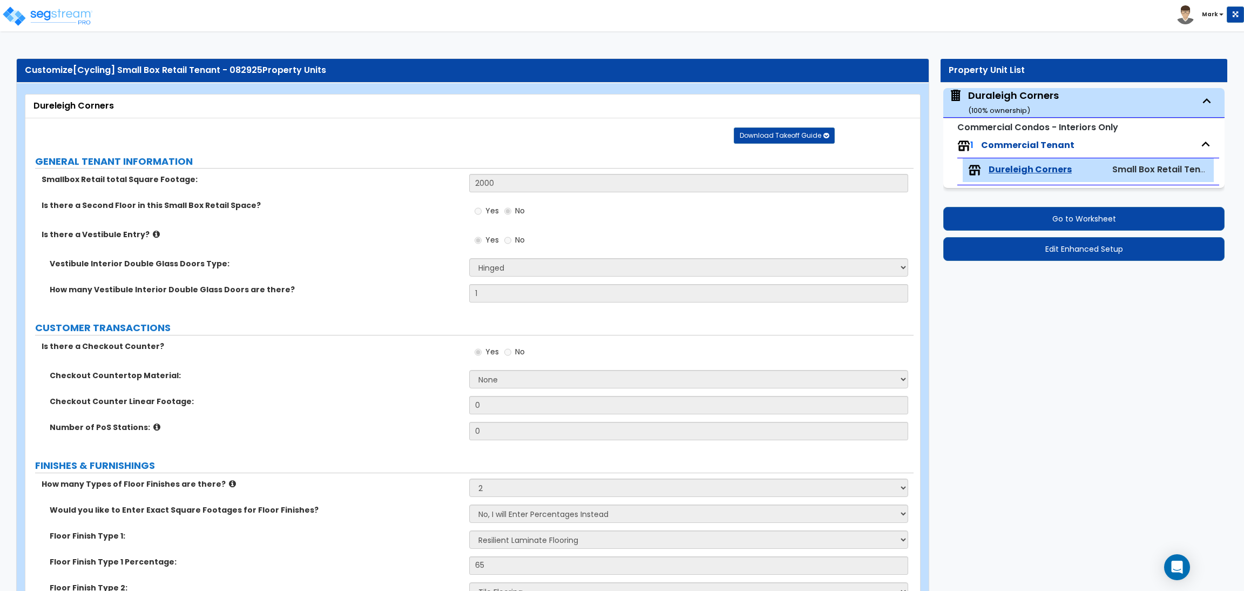
select select "1"
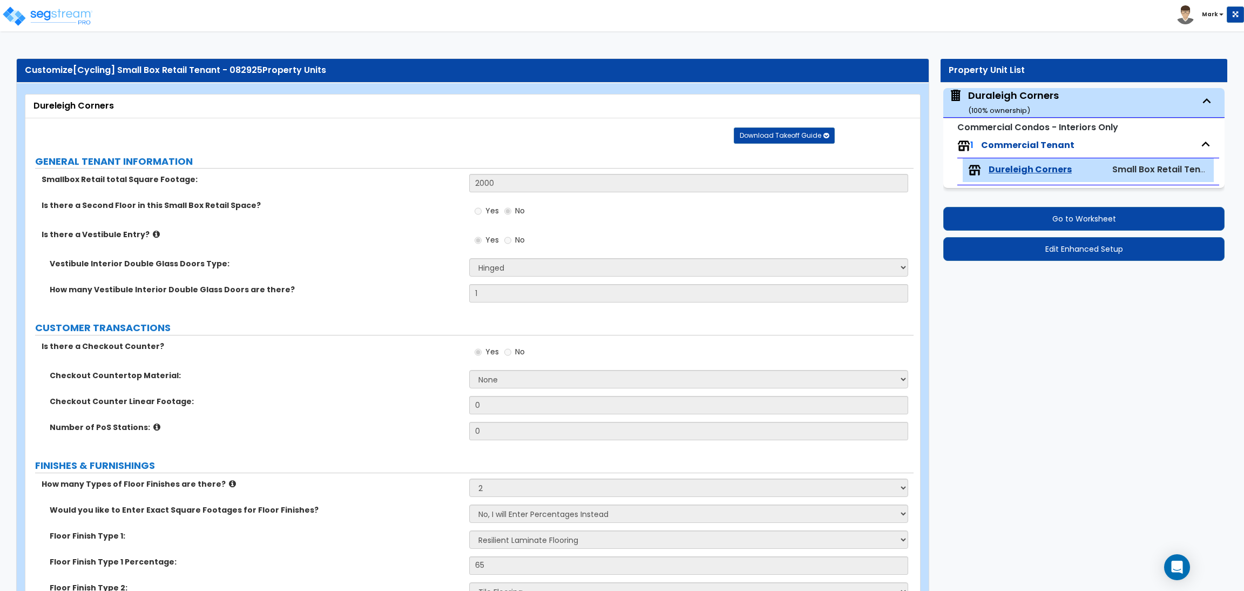
select select "2"
select select "1"
select select "2"
select select "1"
select select "3"
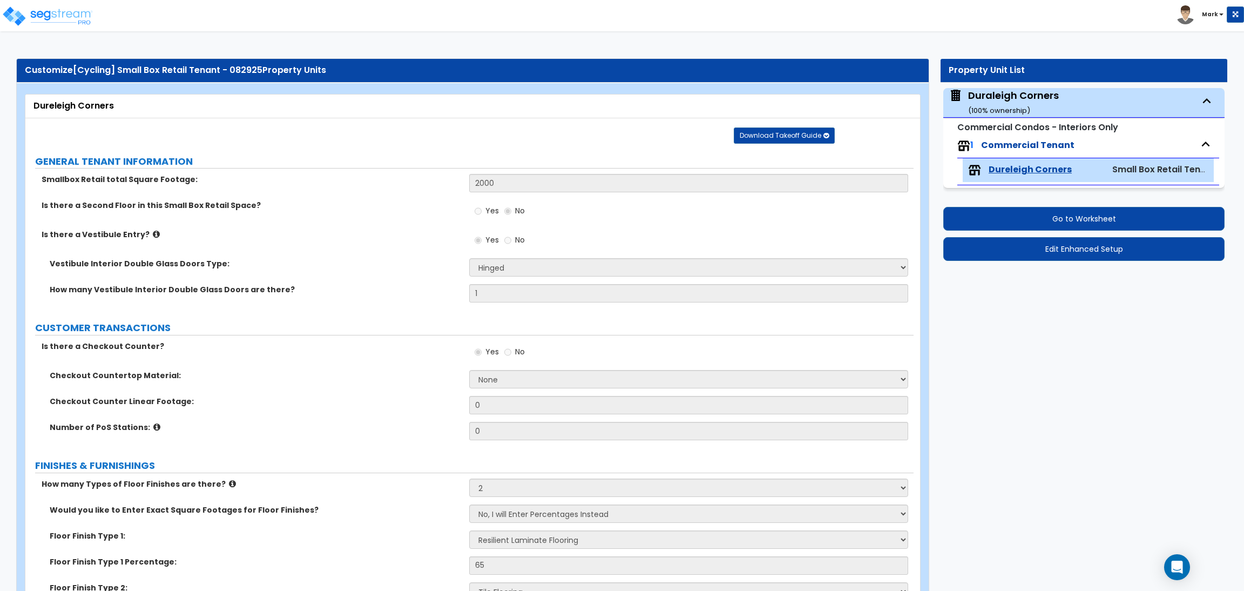
select select "1"
select select "2"
select select "3"
select select "1"
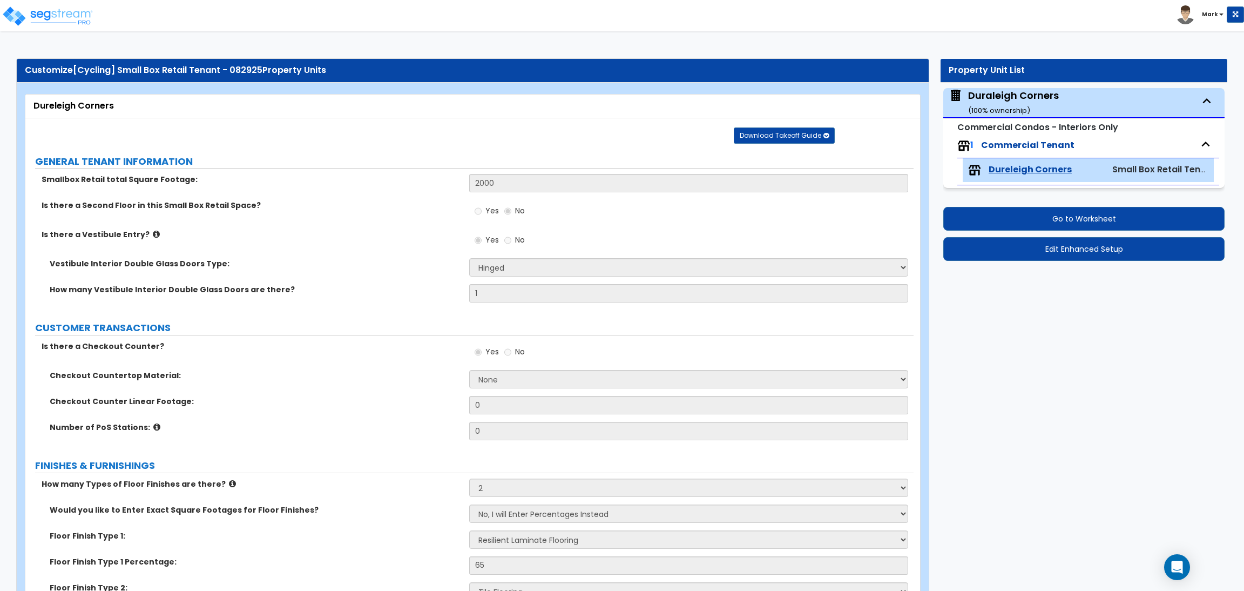
select select "1"
select select "2"
select select "1"
select select "3"
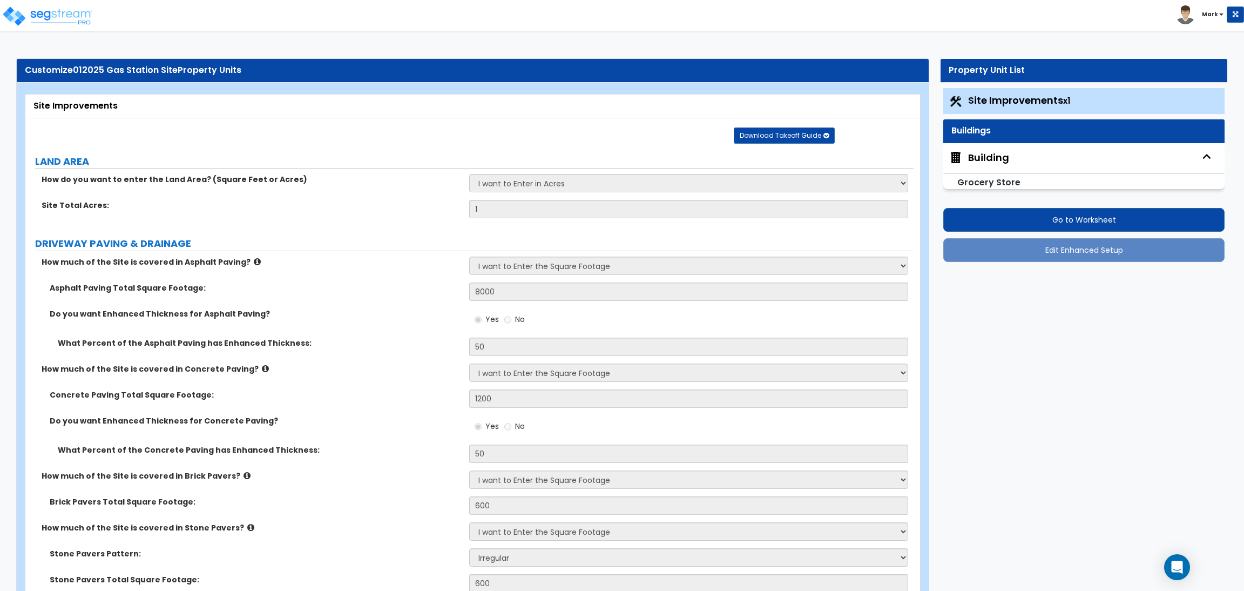
select select "2"
select select "1"
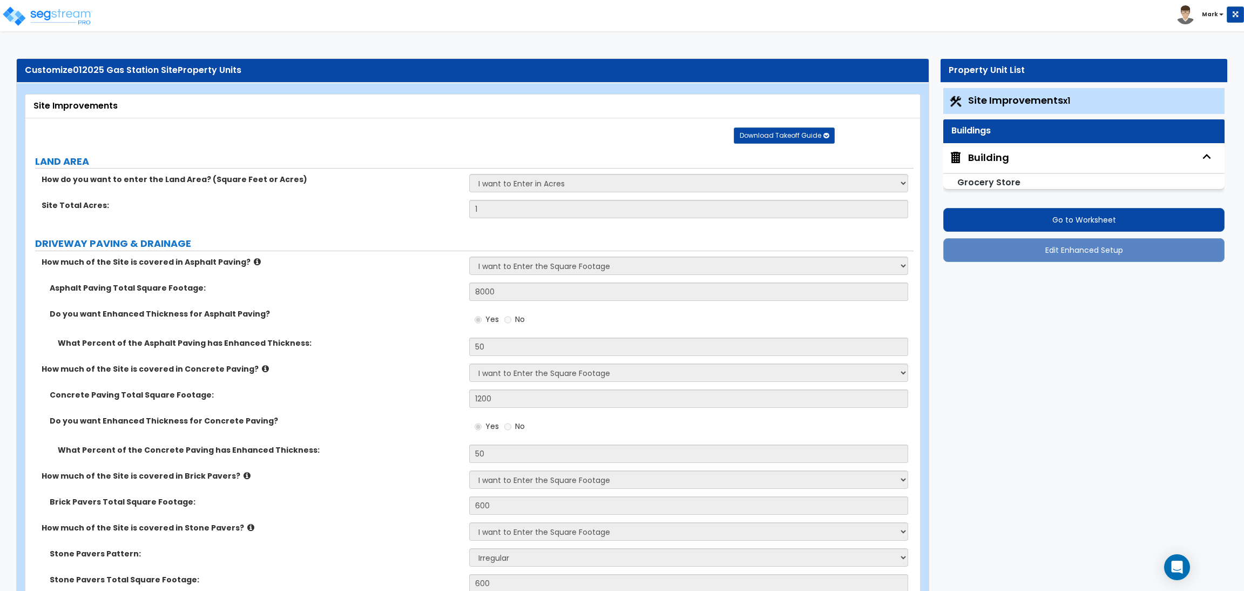
select select "2"
select select "1"
select select "2"
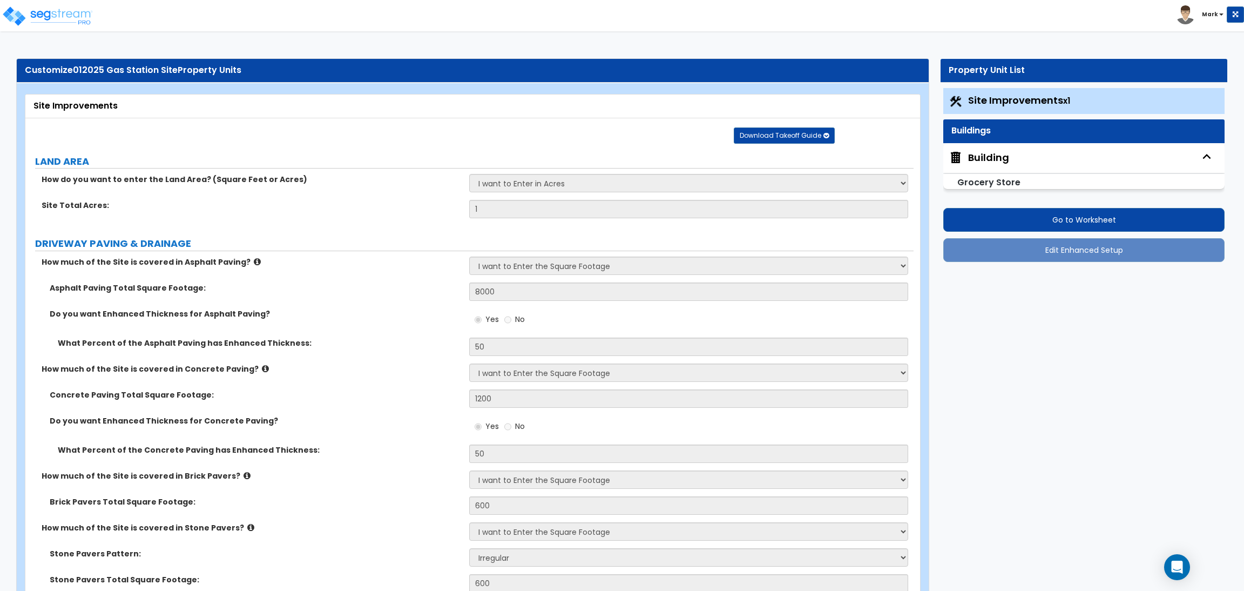
select select "1"
select select "2"
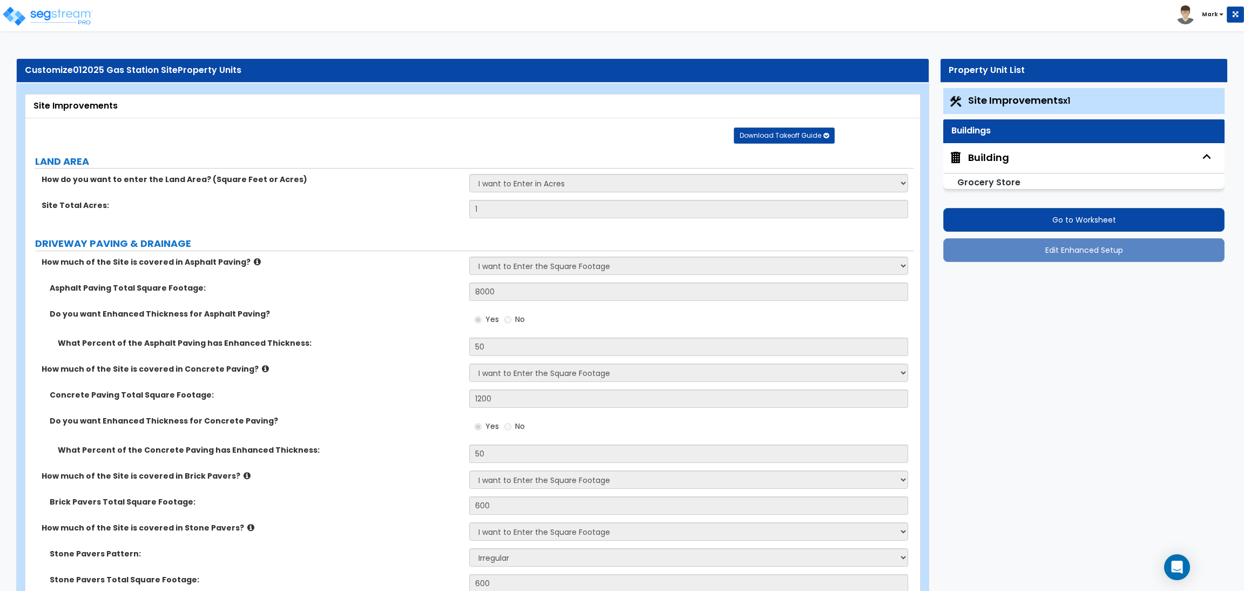
select select "2"
select select "3"
select select "1"
select select "3"
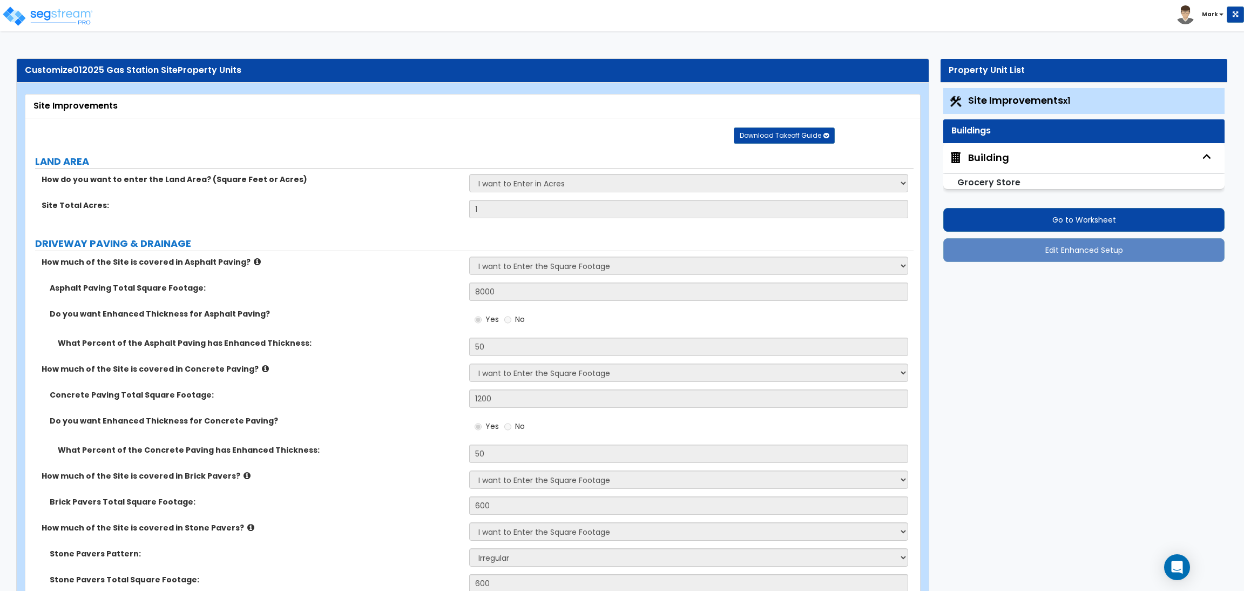
select select "2"
select select "3"
select select "2"
select select "3"
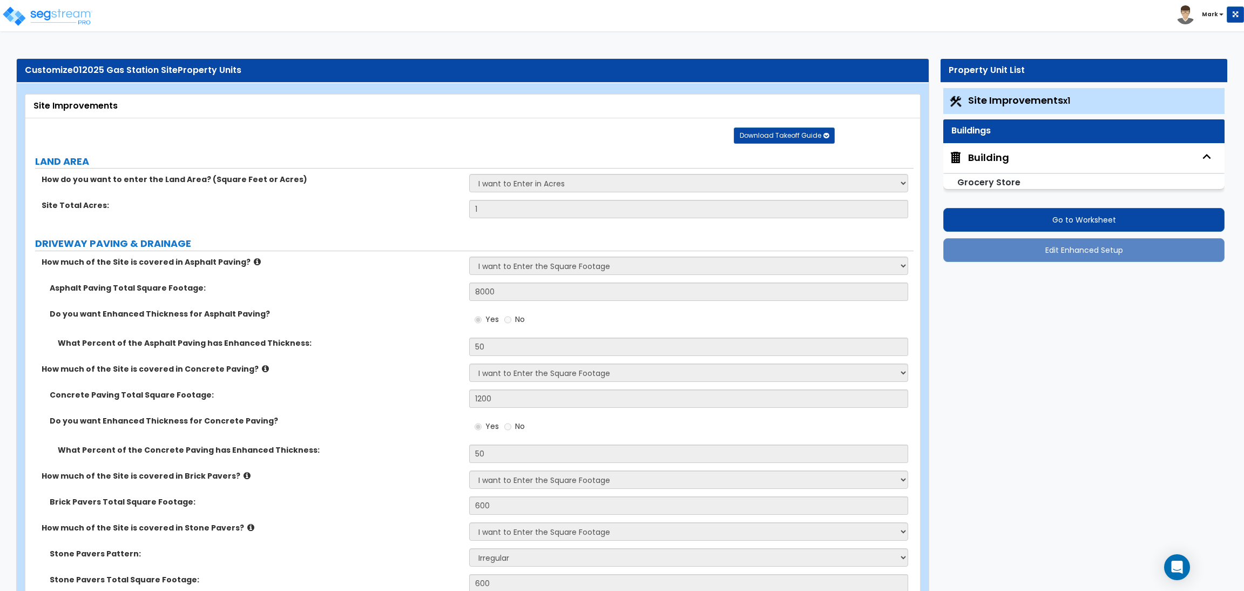
select select "1"
select select "2"
select select "3"
select select "2"
select select "1"
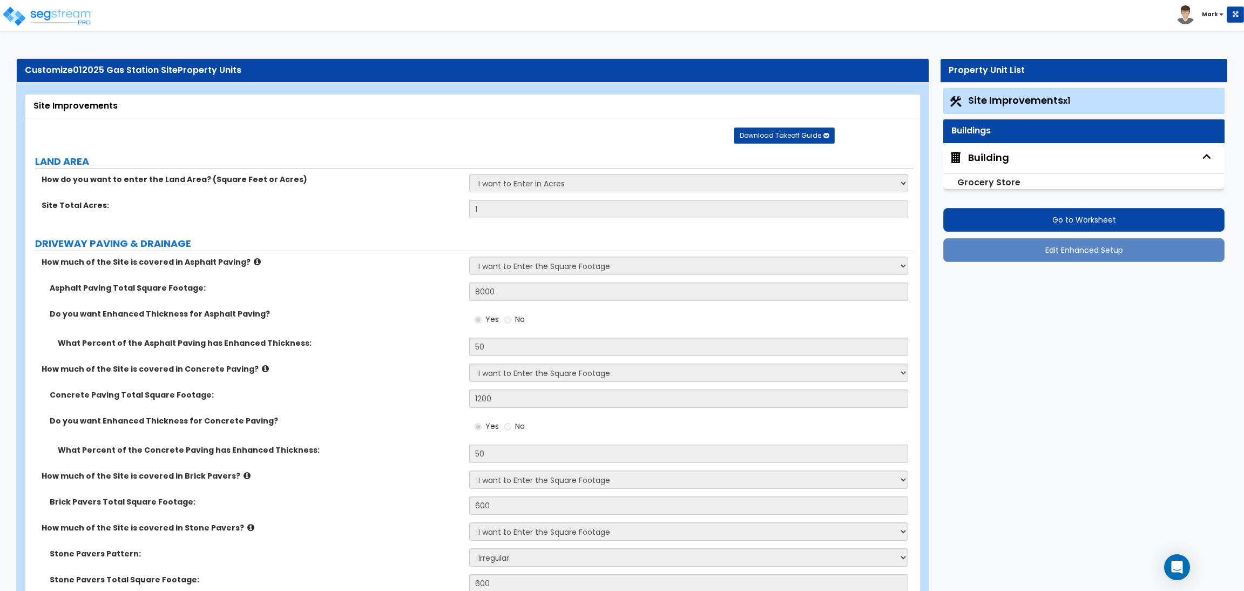
select select "1"
select select "5"
select select "2"
select select "1"
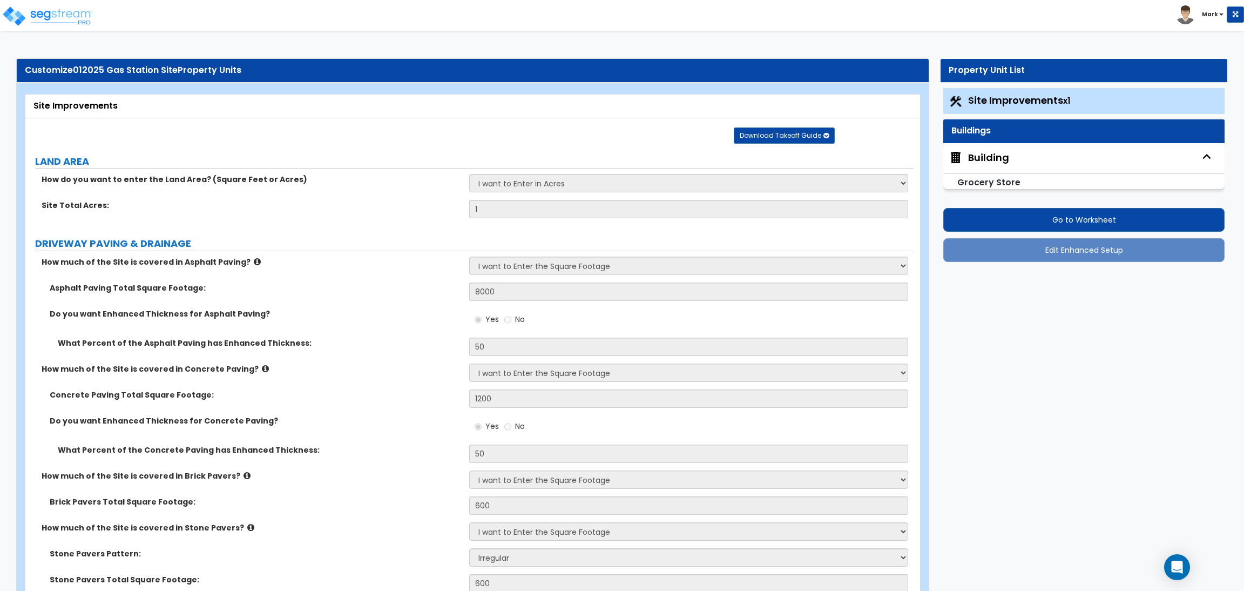
select select "1"
select select "7"
select select "3"
select select "1"
select select "2"
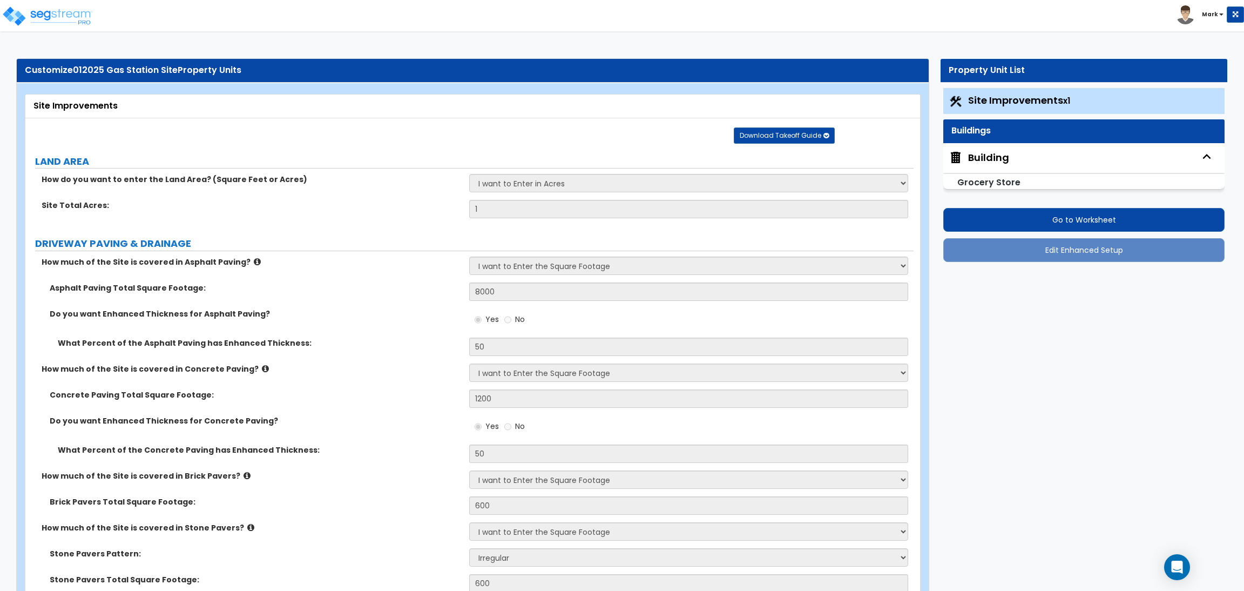
select select "4"
select select "3"
select select "11"
select select "20"
select select "22"
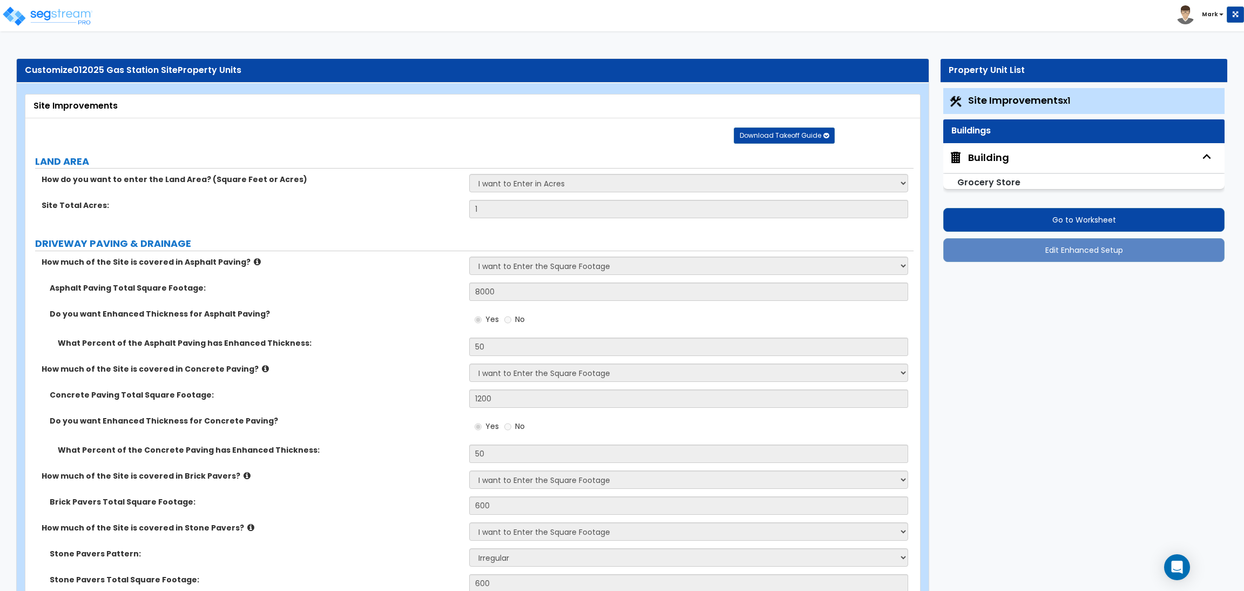
select select "4"
select select "1"
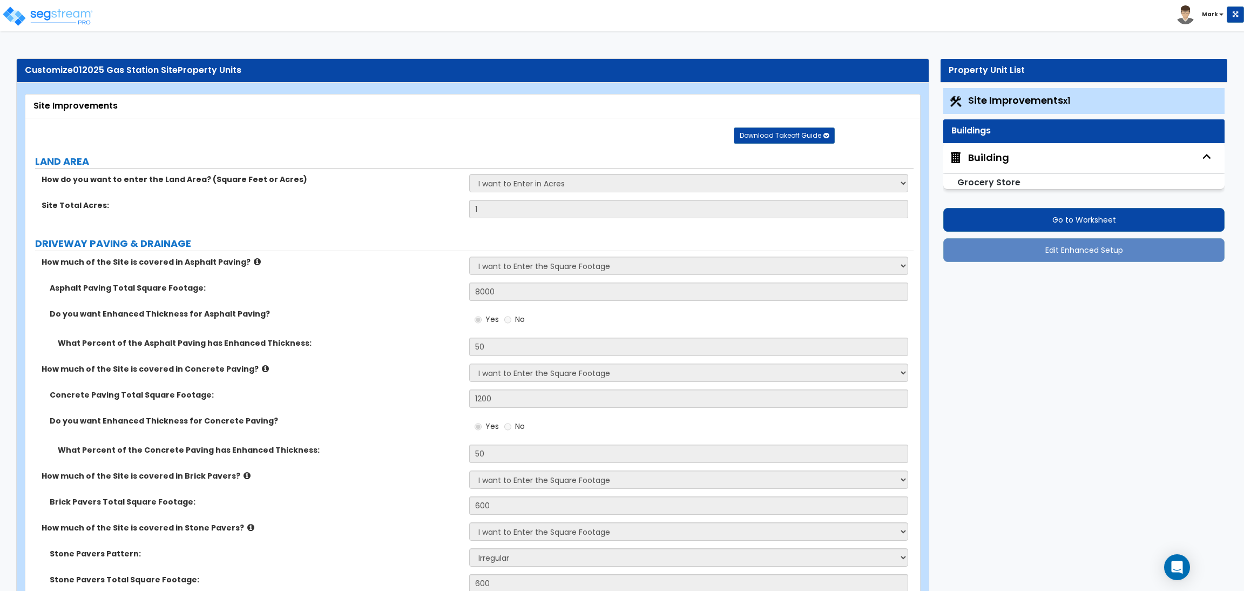
select select "1"
select select "3"
select select "1"
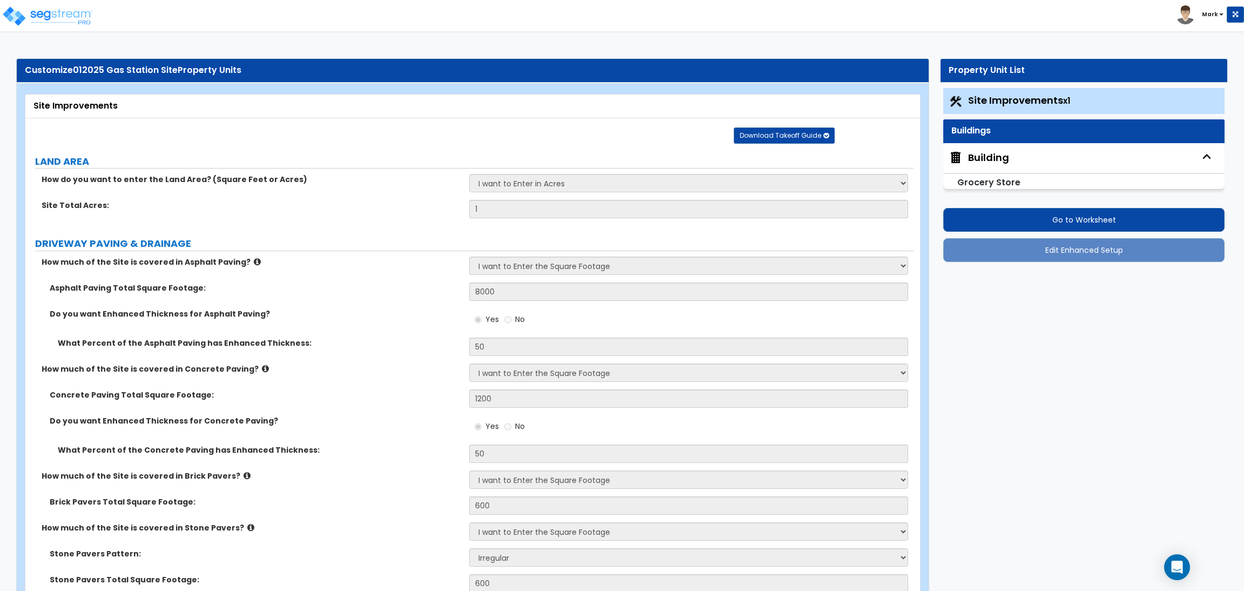
select select "2"
select select "1"
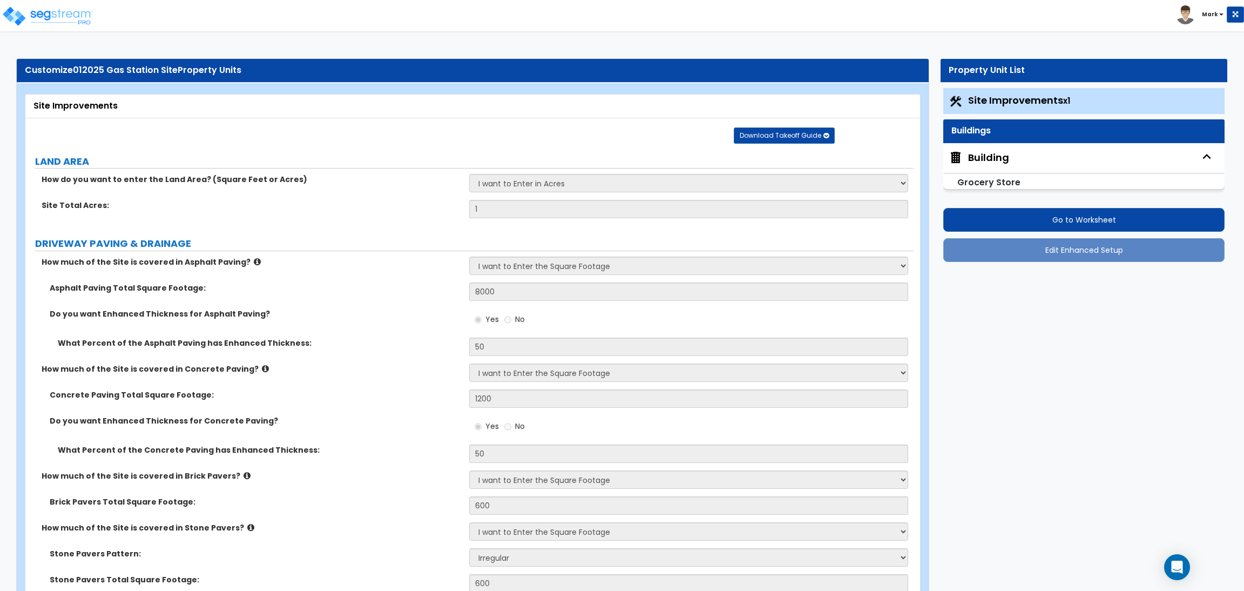
select select "1"
select select "3"
select select "2"
select select "3"
select select "6"
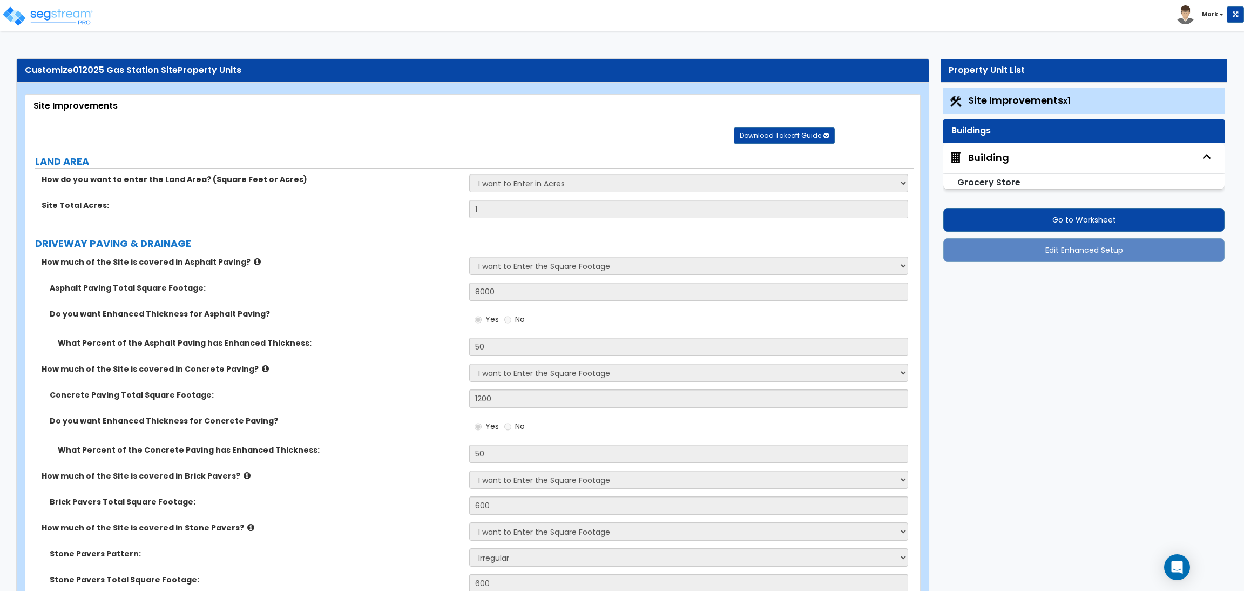
select select "1"
select select "5"
select select "4"
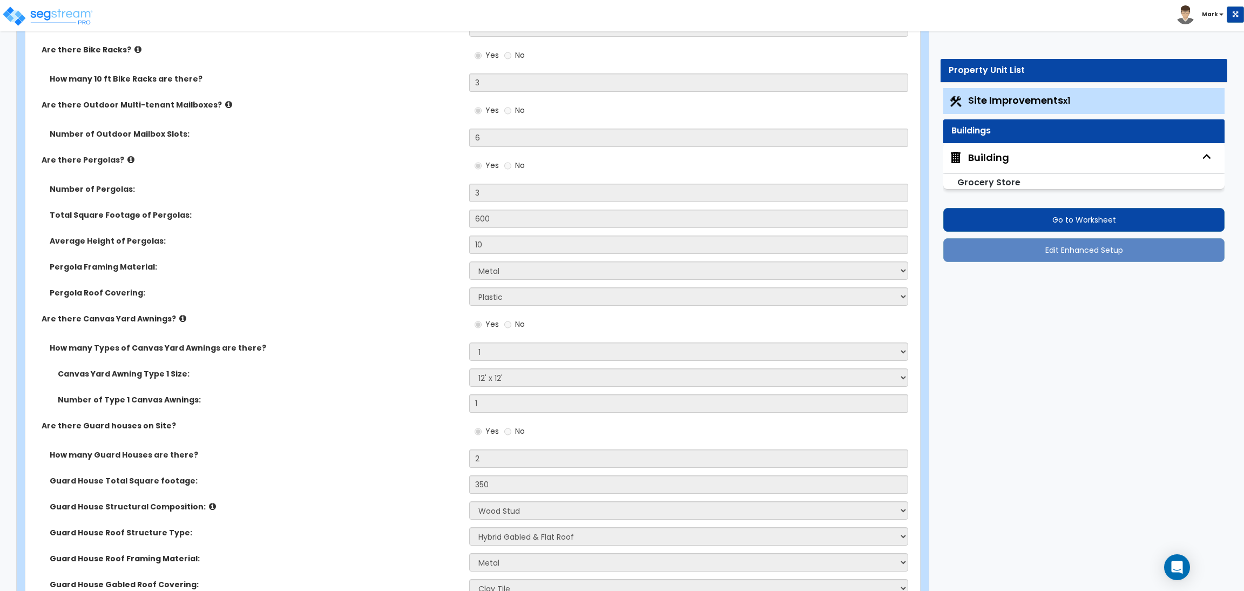
scroll to position [3814, 0]
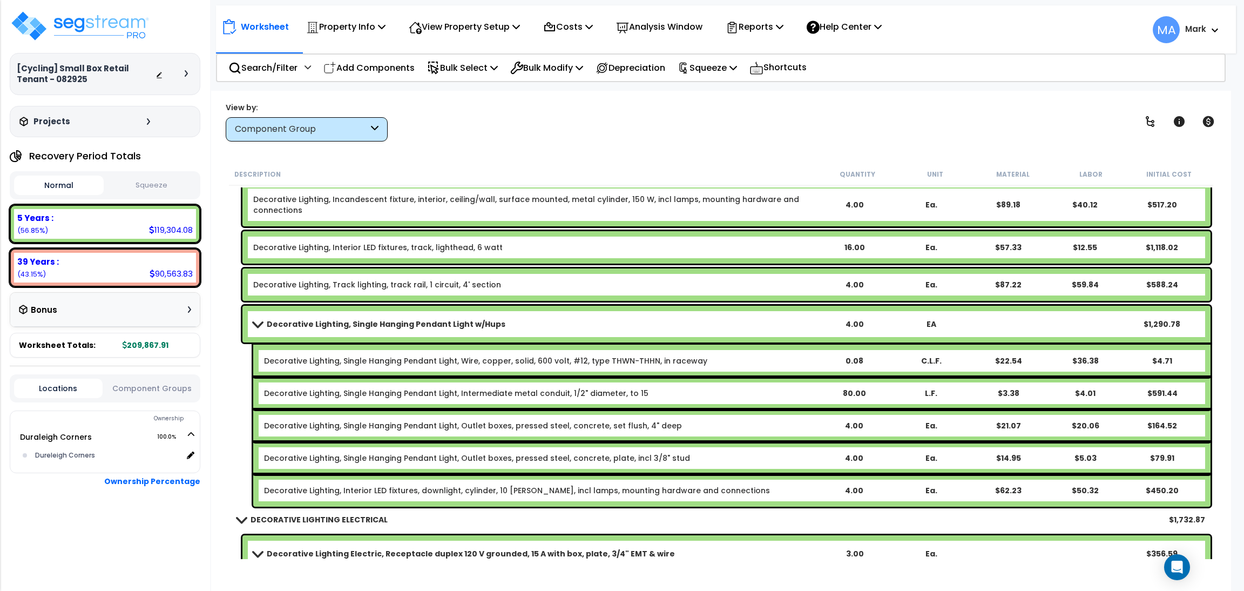
scroll to position [10032, 0]
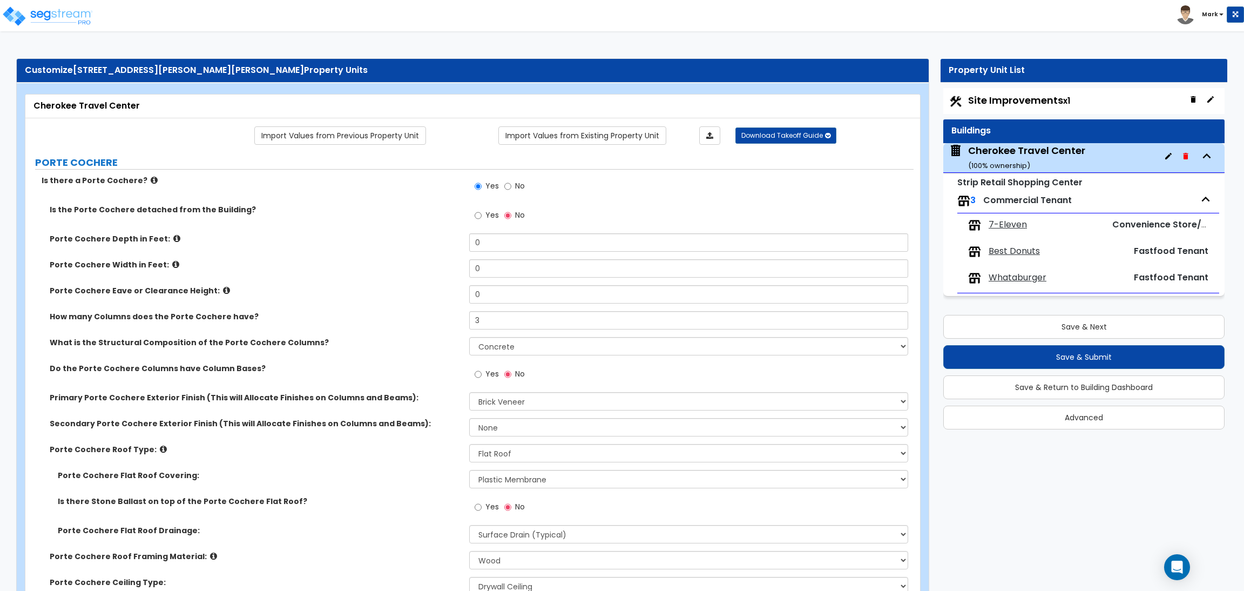
select select "3"
select select "4"
select select "2"
select select "1"
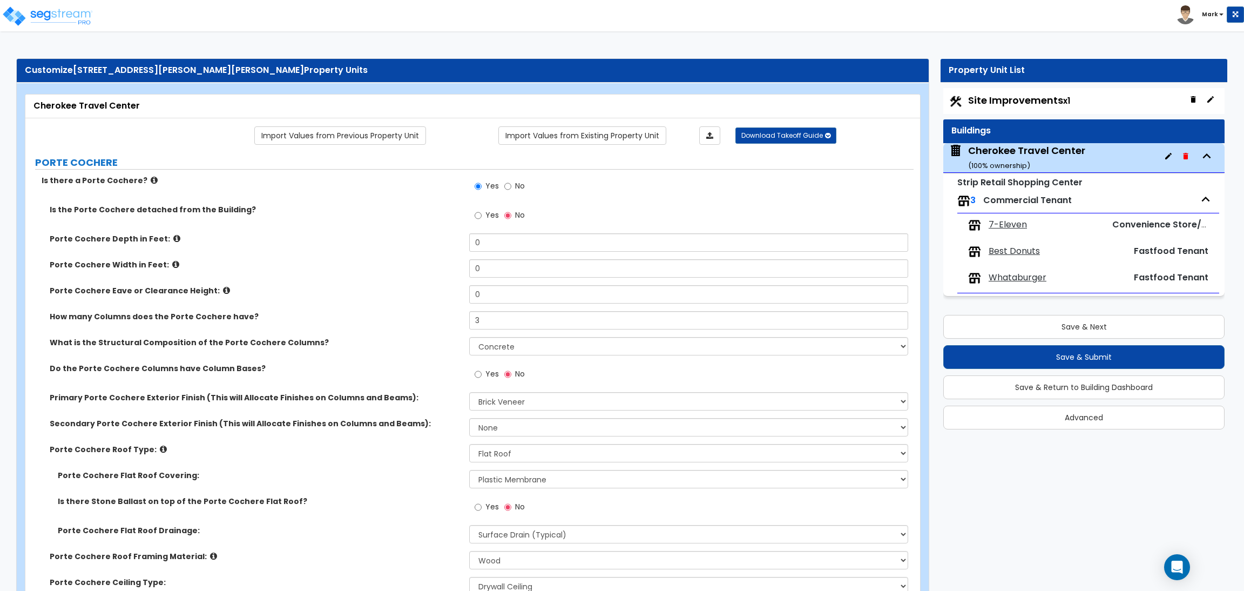
select select "1"
select select "6"
select select "1"
select select "2"
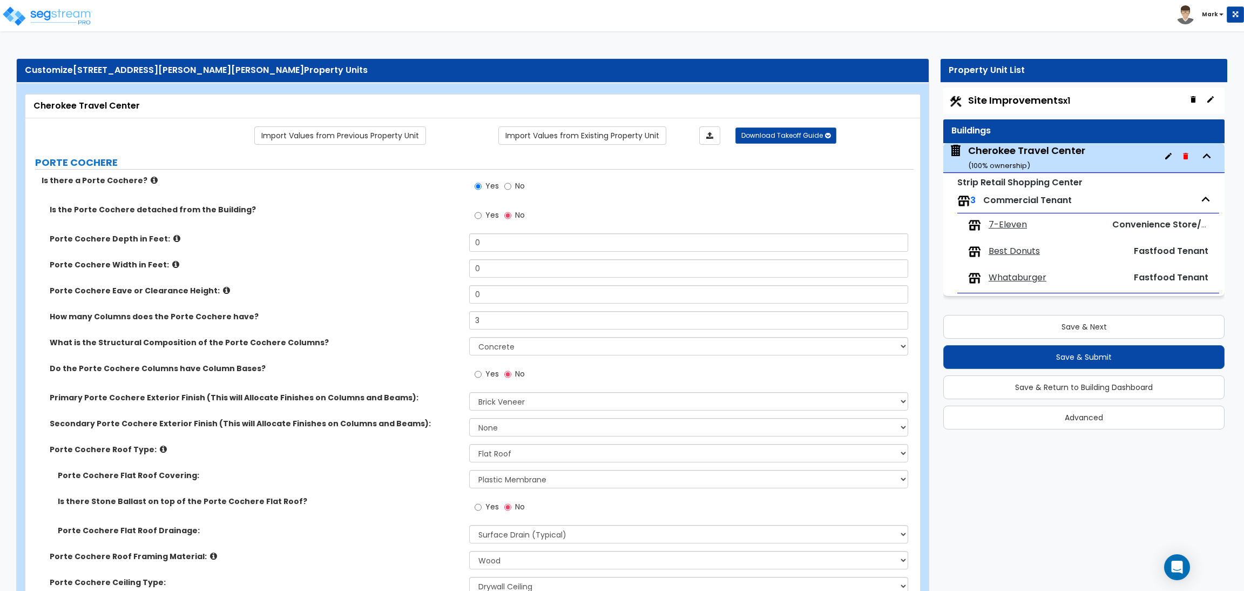
select select "2"
select select "4"
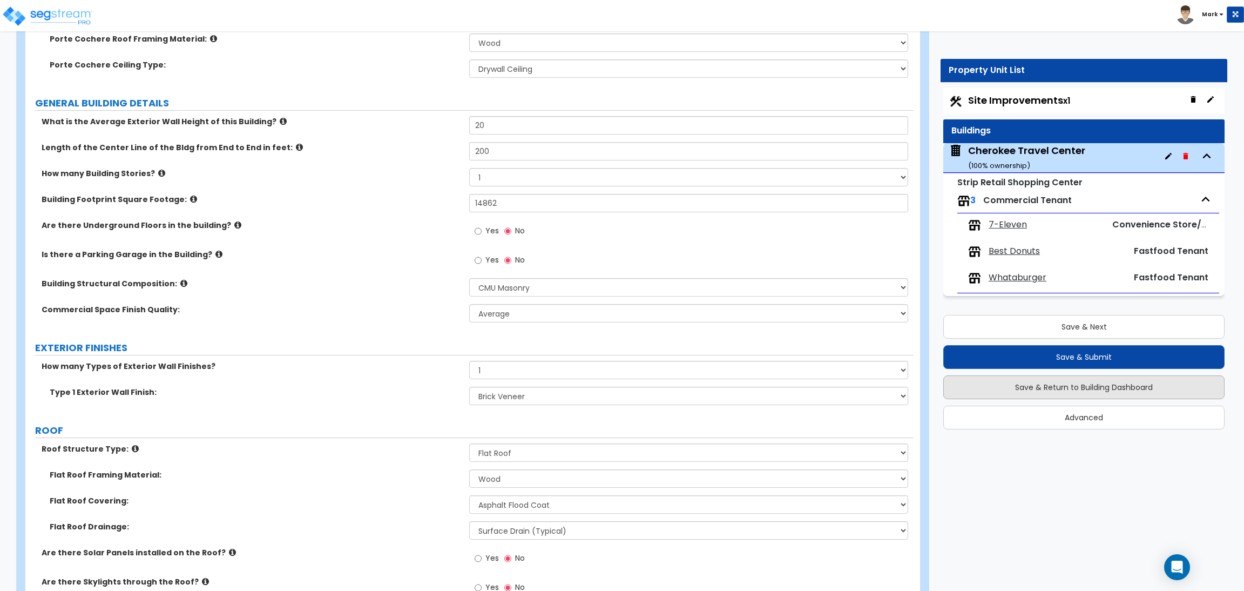
scroll to position [567, 0]
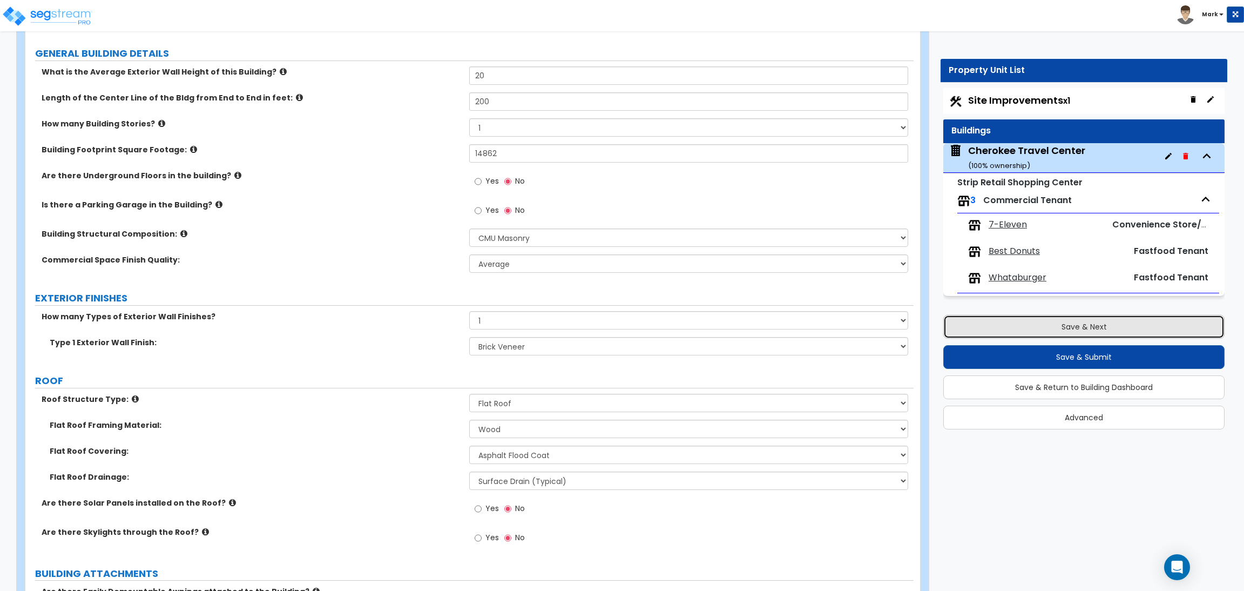
click at [1007, 333] on button "Save & Next" at bounding box center [1084, 327] width 281 height 24
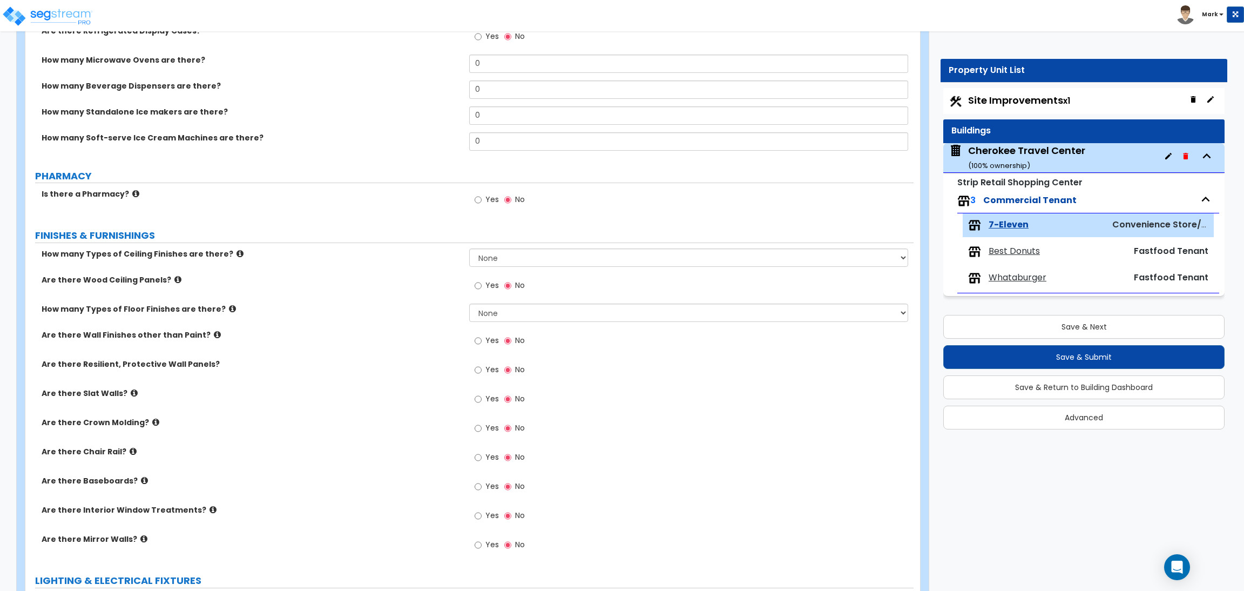
scroll to position [729, 0]
